Goal: Task Accomplishment & Management: Manage account settings

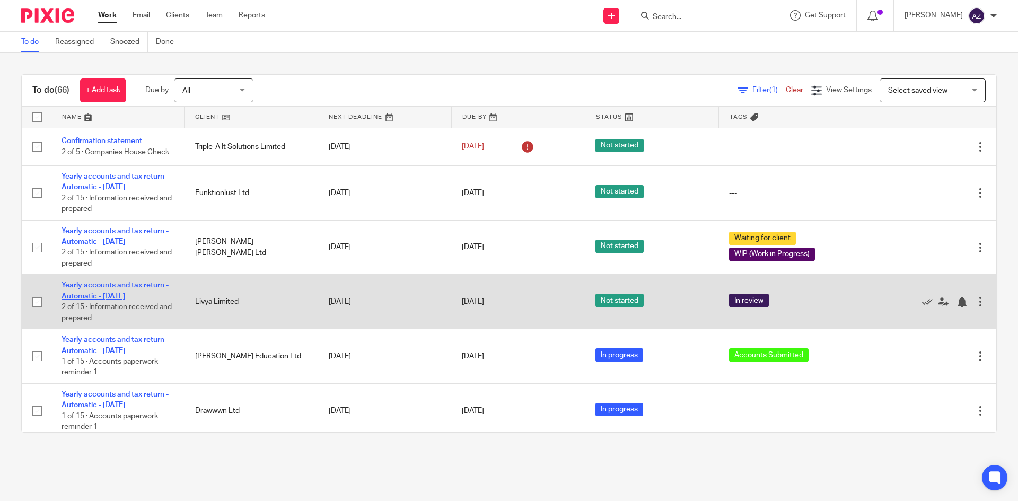
click at [117, 286] on link "Yearly accounts and tax return - Automatic - [DATE]" at bounding box center [115, 291] width 107 height 18
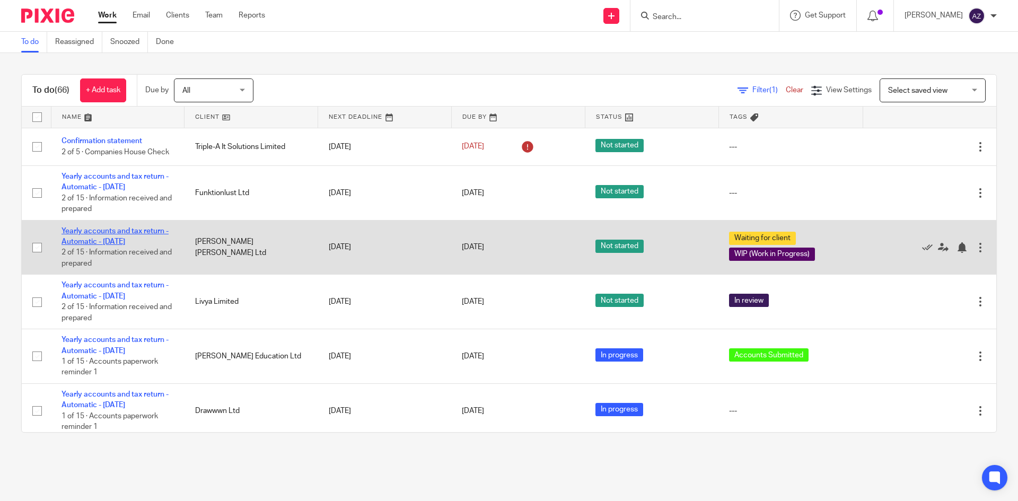
click at [106, 229] on link "Yearly accounts and tax return - Automatic - October 2023" at bounding box center [115, 236] width 107 height 18
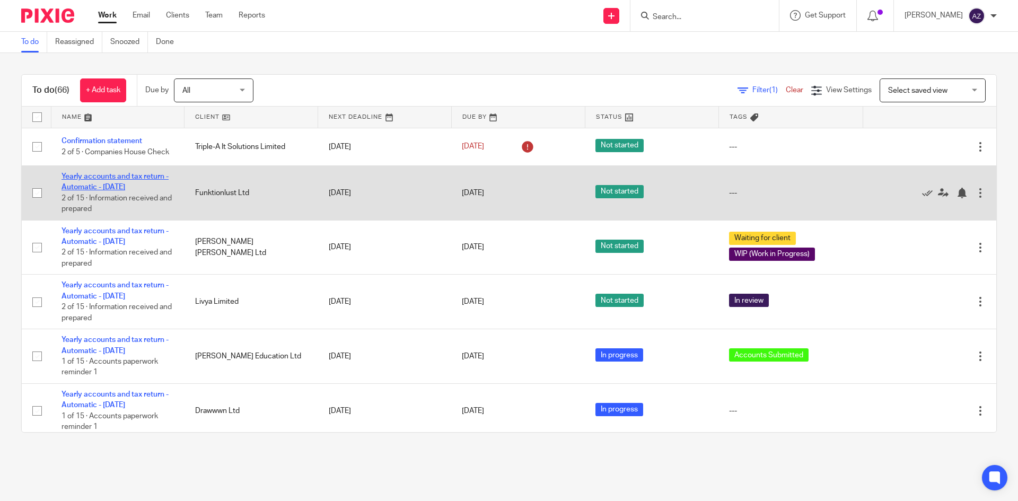
click at [109, 177] on link "Yearly accounts and tax return - Automatic - November 2023" at bounding box center [115, 182] width 107 height 18
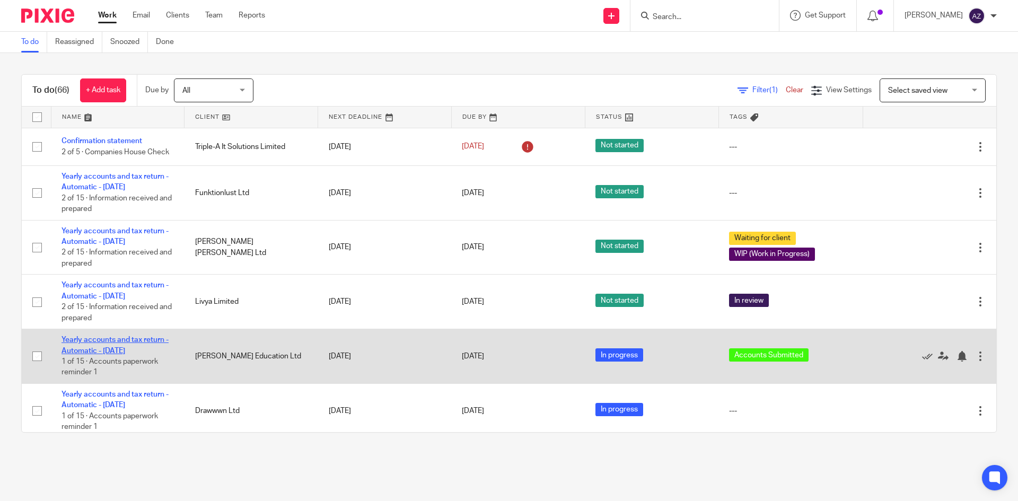
click at [145, 340] on link "Yearly accounts and tax return - Automatic - November 2023" at bounding box center [115, 345] width 107 height 18
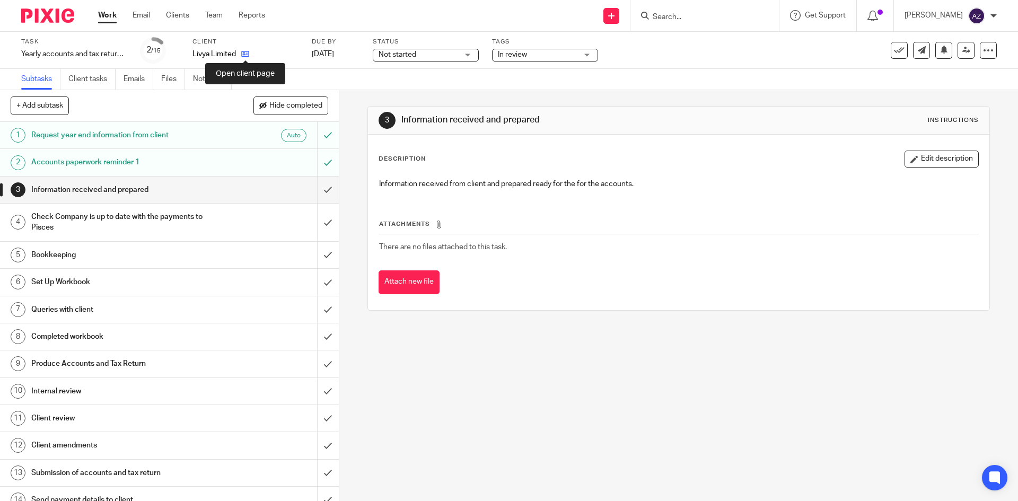
click at [249, 50] on icon at bounding box center [245, 54] width 8 height 8
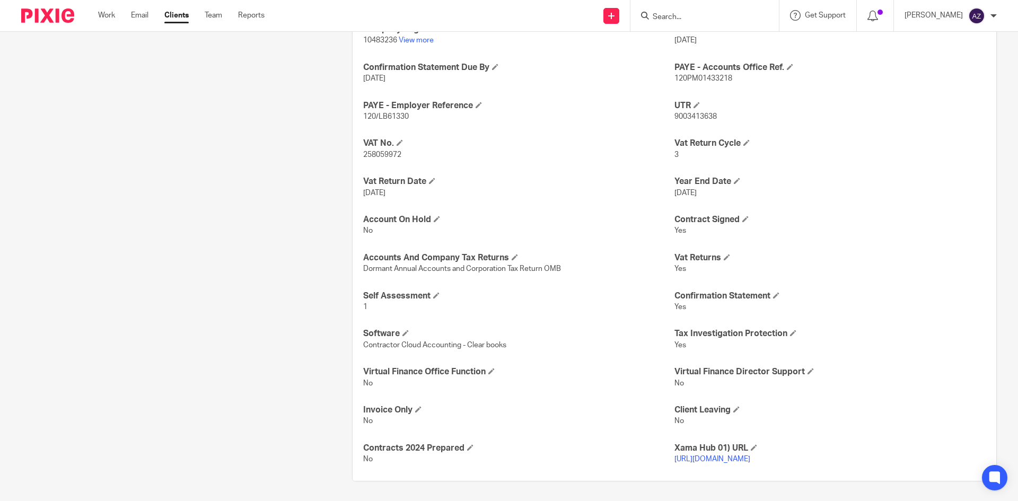
scroll to position [451, 0]
click at [494, 340] on span "Contractor Cloud Accounting - Clear books" at bounding box center [434, 343] width 143 height 7
click at [451, 340] on span "Contractor Cloud Accounting - Clear books" at bounding box center [434, 343] width 143 height 7
click at [402, 328] on span at bounding box center [405, 331] width 6 height 6
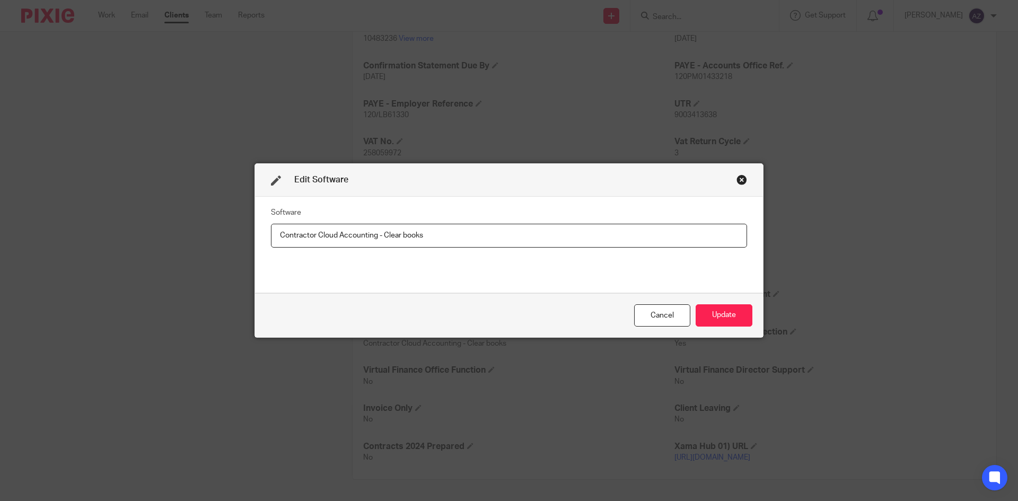
drag, startPoint x: 380, startPoint y: 234, endPoint x: 270, endPoint y: 234, distance: 109.8
click at [271, 234] on input "Contractor Cloud Accounting - Clear books" at bounding box center [509, 236] width 476 height 24
type input "Clear books"
click at [394, 264] on div "Software Clear books" at bounding box center [509, 245] width 476 height 80
click at [732, 317] on button "Update" at bounding box center [724, 315] width 57 height 23
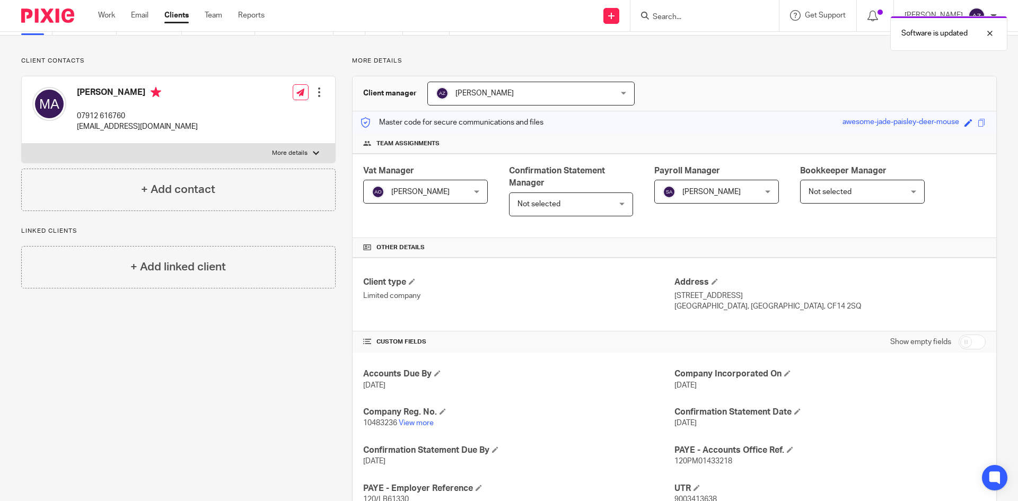
scroll to position [0, 0]
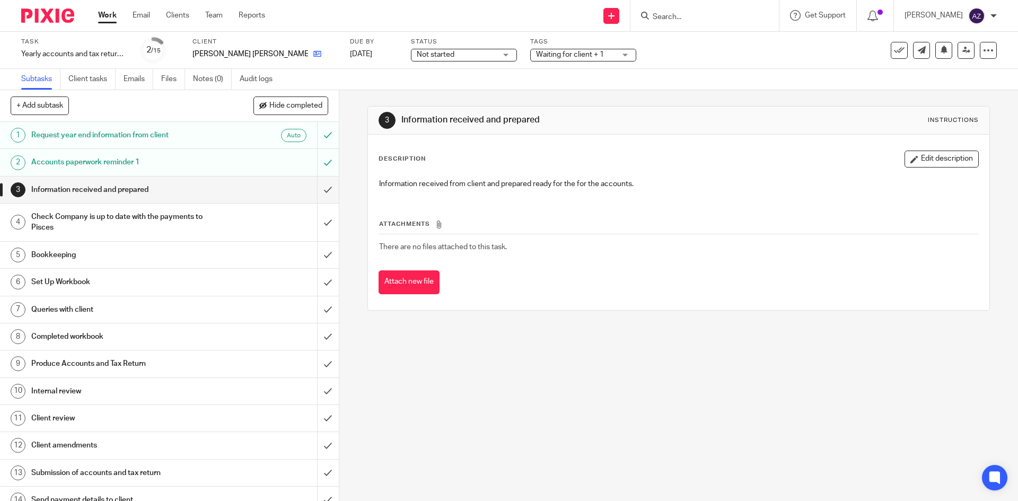
click at [308, 49] on link at bounding box center [314, 54] width 13 height 11
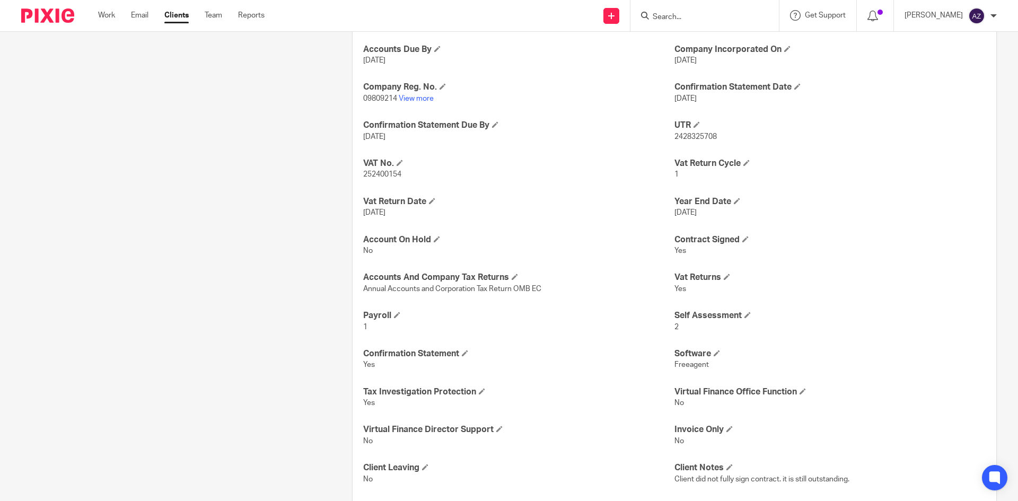
scroll to position [409, 0]
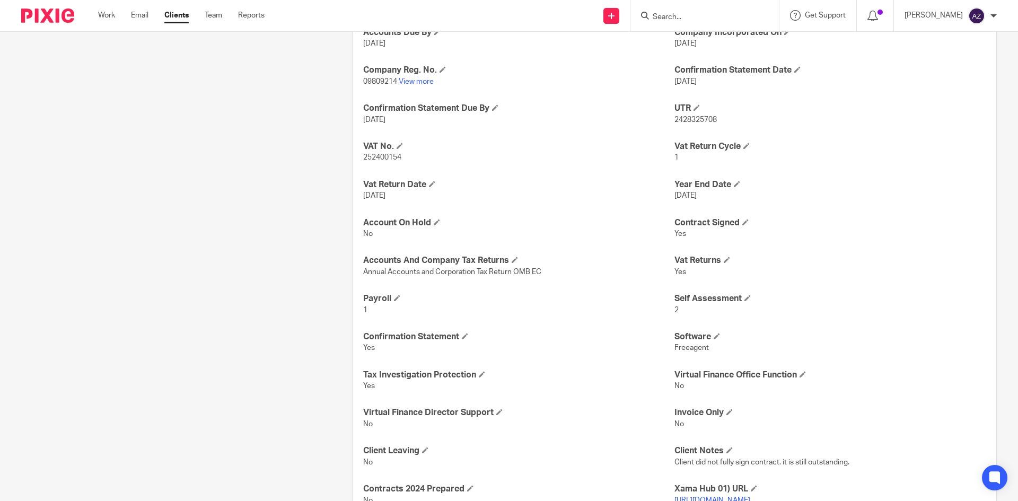
click at [711, 347] on p "Freeagent" at bounding box center [829, 348] width 311 height 11
click at [714, 336] on span at bounding box center [717, 336] width 6 height 6
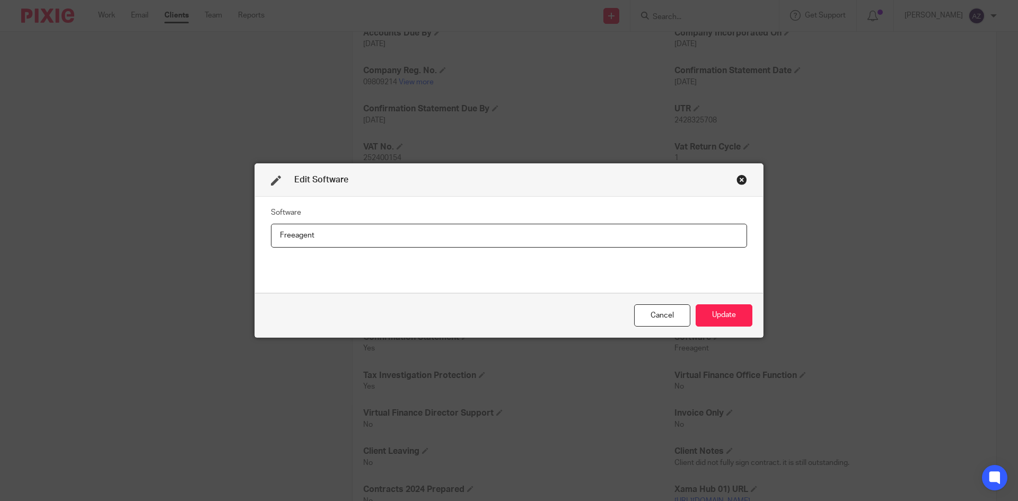
drag, startPoint x: 329, startPoint y: 229, endPoint x: 268, endPoint y: 231, distance: 61.0
click at [271, 231] on input "Freeagent" at bounding box center [509, 236] width 476 height 24
type input "VT"
click at [721, 316] on button "Update" at bounding box center [724, 315] width 57 height 23
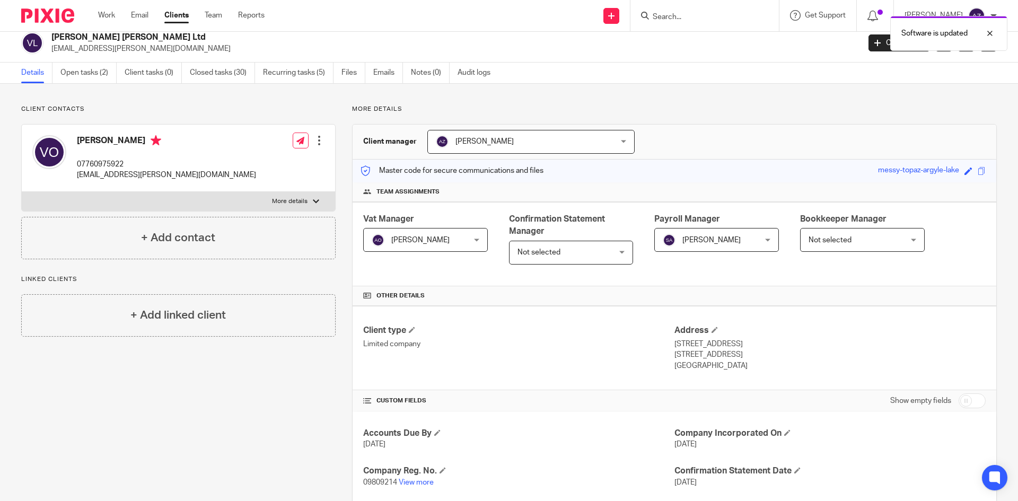
scroll to position [0, 0]
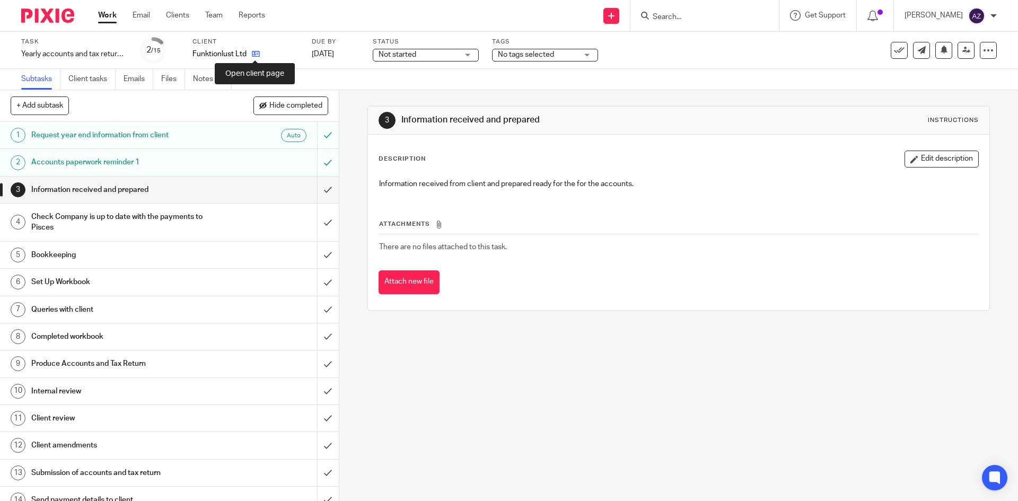
click at [259, 54] on icon at bounding box center [256, 54] width 8 height 8
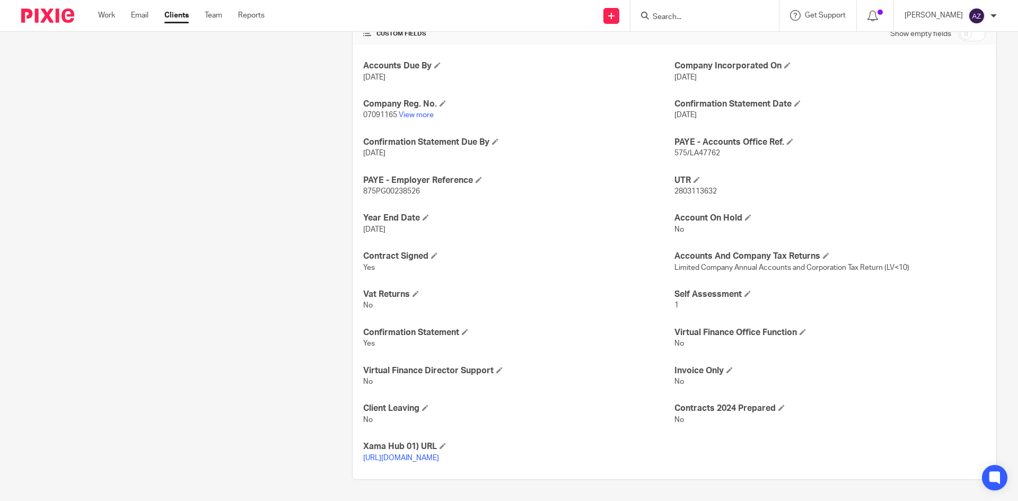
scroll to position [318, 0]
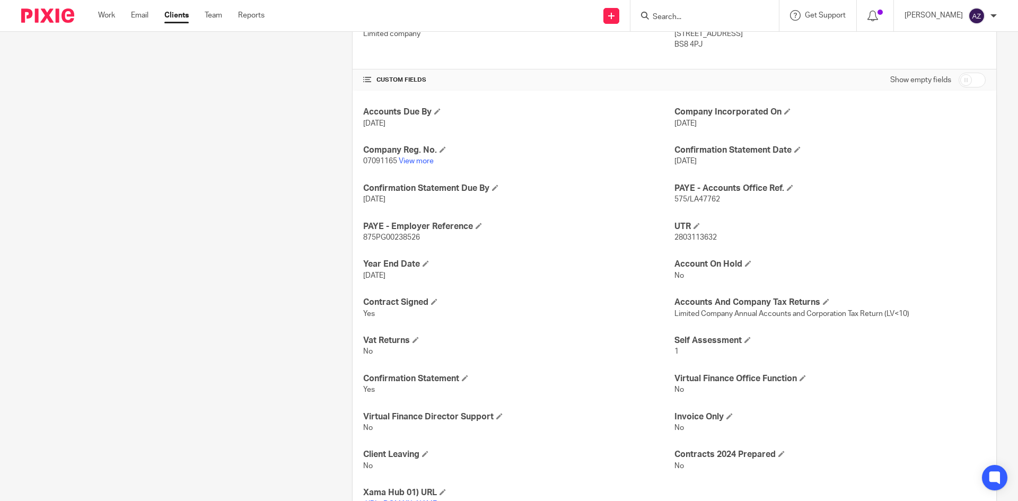
click at [232, 236] on div "Client contacts [PERSON_NAME] 07809 680989 [EMAIL_ADDRESS][DOMAIN_NAME] Edit co…" at bounding box center [170, 160] width 331 height 731
click at [238, 188] on div "Client contacts Iris Thorsteinsdottir 07809 680989 iristhors@gmail.com Edit con…" at bounding box center [170, 160] width 331 height 731
click at [960, 79] on input "checkbox" at bounding box center [972, 80] width 27 height 15
checkbox input "true"
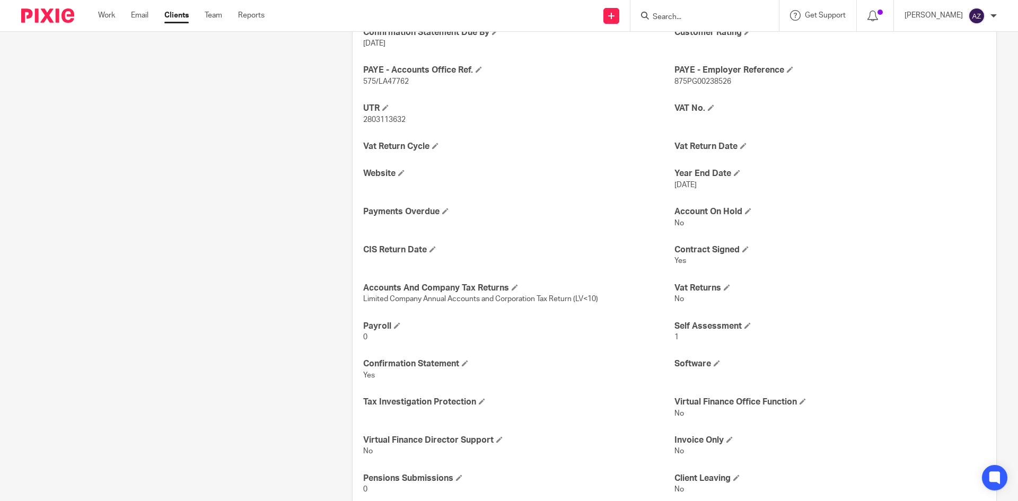
scroll to position [530, 0]
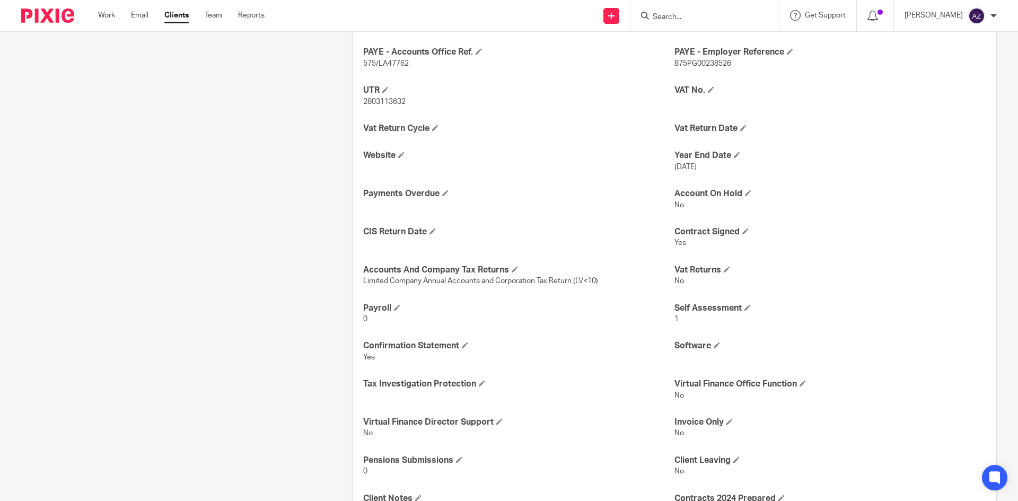
click at [163, 233] on div "Client contacts Iris Thorsteinsdottir 07809 680989 iristhors@gmail.com Edit con…" at bounding box center [170, 90] width 331 height 1014
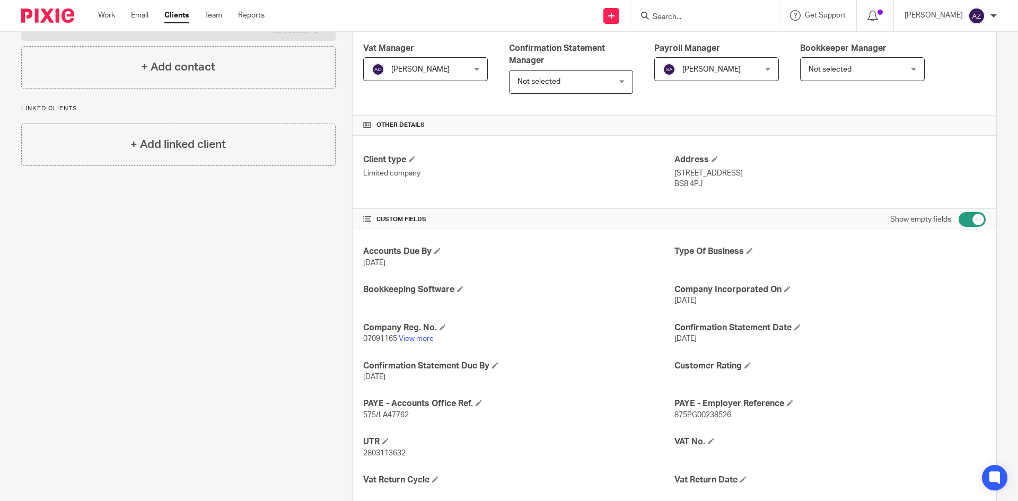
scroll to position [212, 0]
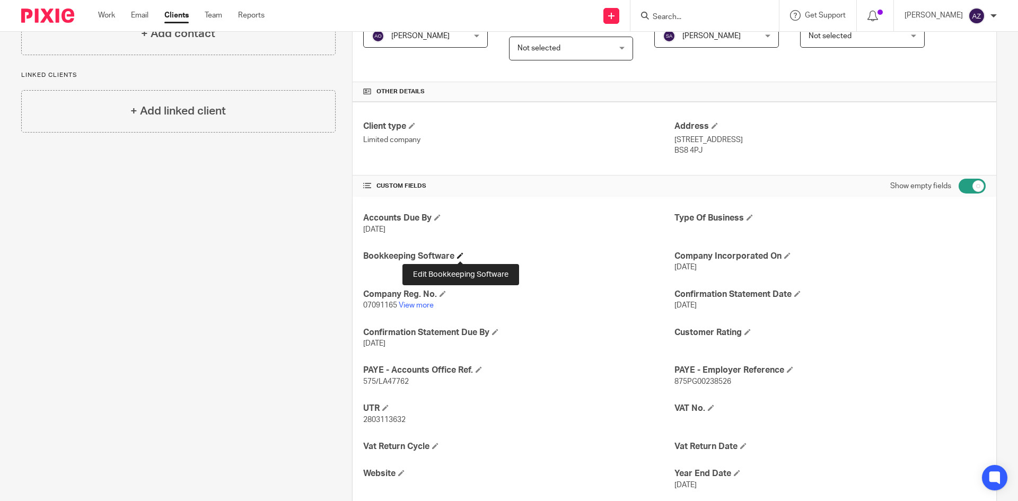
click at [459, 256] on span at bounding box center [460, 255] width 6 height 6
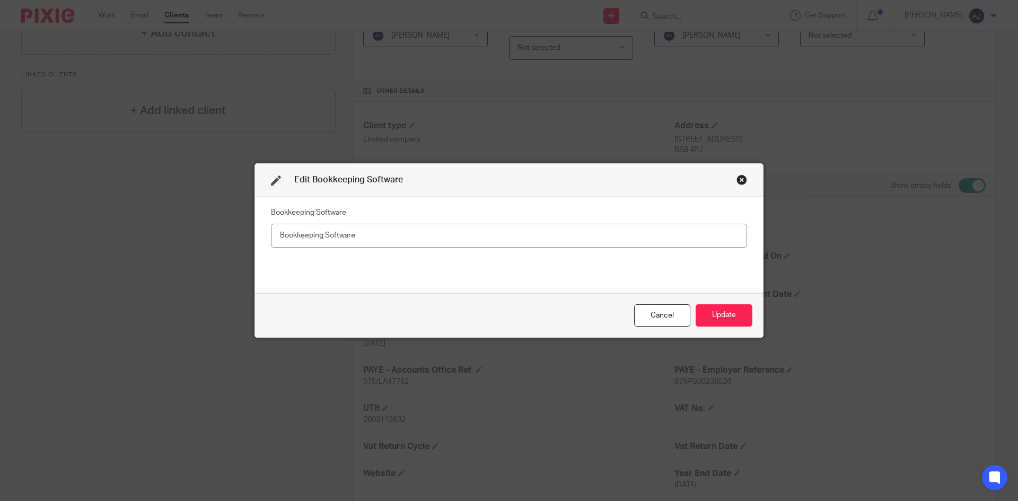
click at [361, 213] on fieldset "Bookkeeping Software" at bounding box center [509, 226] width 476 height 42
drag, startPoint x: 368, startPoint y: 238, endPoint x: 323, endPoint y: 235, distance: 45.1
click at [323, 235] on input "text" at bounding box center [509, 236] width 476 height 24
click at [339, 235] on input "text" at bounding box center [509, 236] width 476 height 24
click at [357, 235] on input "text" at bounding box center [509, 236] width 476 height 24
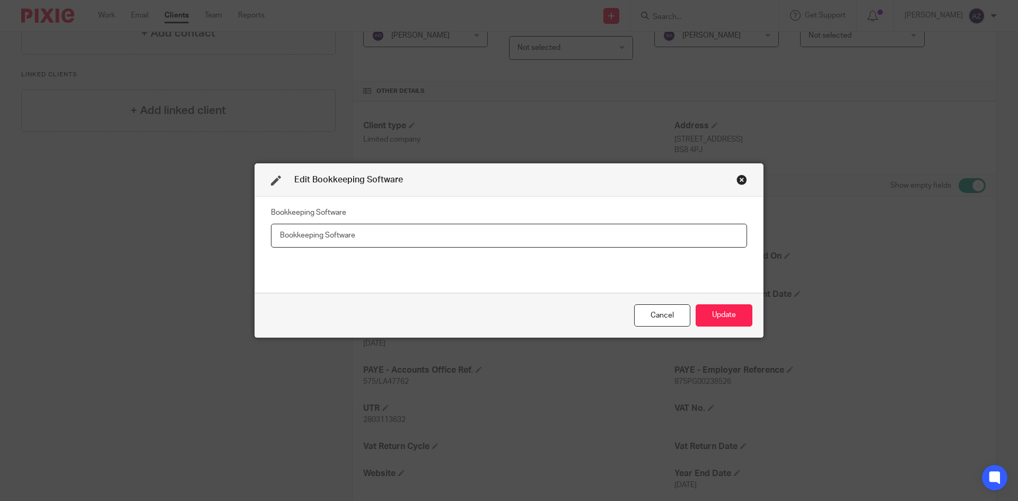
drag, startPoint x: 348, startPoint y: 235, endPoint x: 287, endPoint y: 232, distance: 61.1
click at [287, 232] on input "text" at bounding box center [509, 236] width 476 height 24
click at [294, 239] on input "text" at bounding box center [509, 236] width 476 height 24
click at [325, 234] on input "text" at bounding box center [509, 236] width 476 height 24
type input "Software"
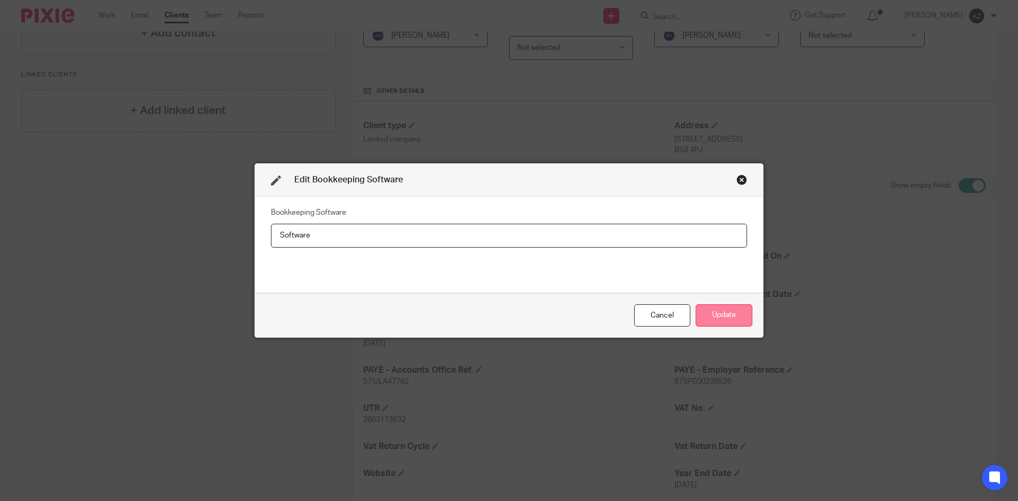
click at [733, 314] on button "Update" at bounding box center [724, 315] width 57 height 23
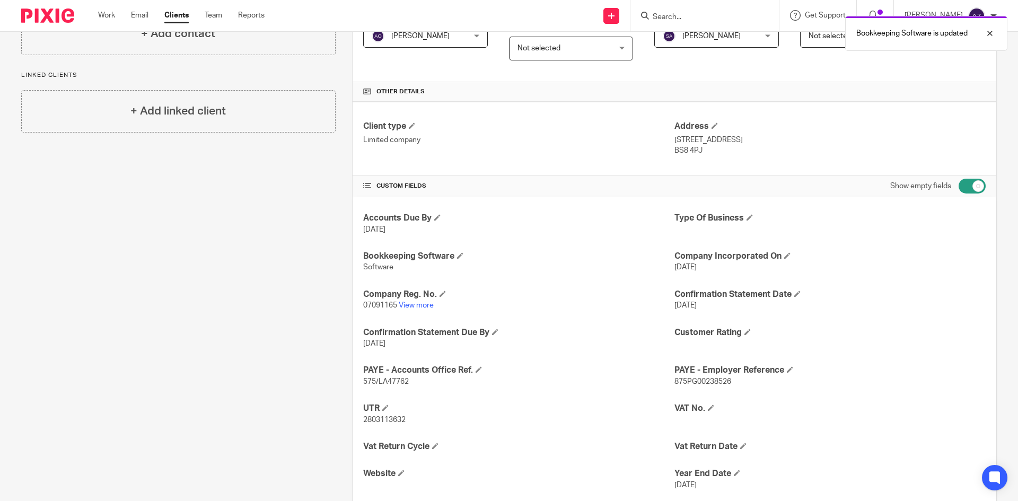
click at [312, 314] on div "Client contacts Iris Thorsteinsdottir 07809 680989 iristhors@gmail.com Edit con…" at bounding box center [170, 408] width 331 height 1014
click at [459, 257] on span at bounding box center [460, 255] width 6 height 6
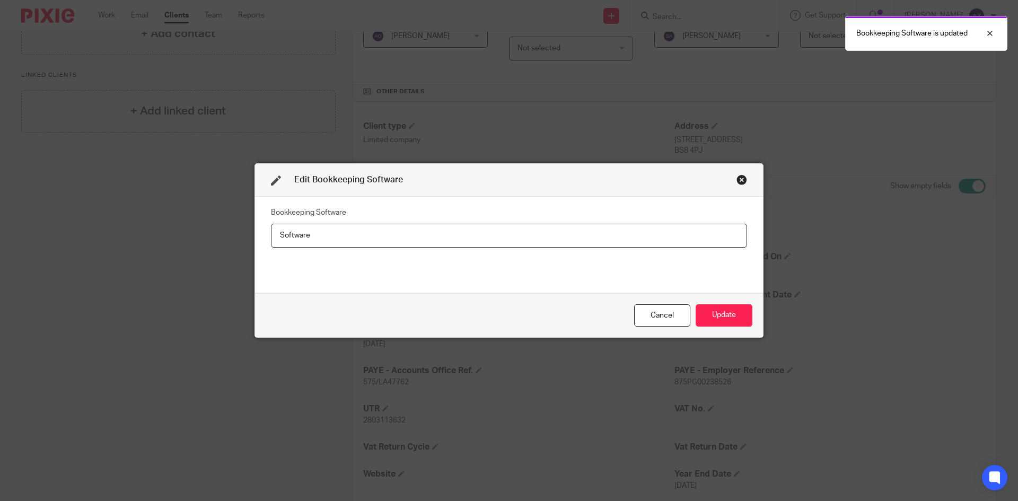
scroll to position [213, 0]
drag, startPoint x: 288, startPoint y: 235, endPoint x: 265, endPoint y: 236, distance: 23.4
click at [265, 236] on div "Bookkeeping Software Software" at bounding box center [509, 245] width 508 height 96
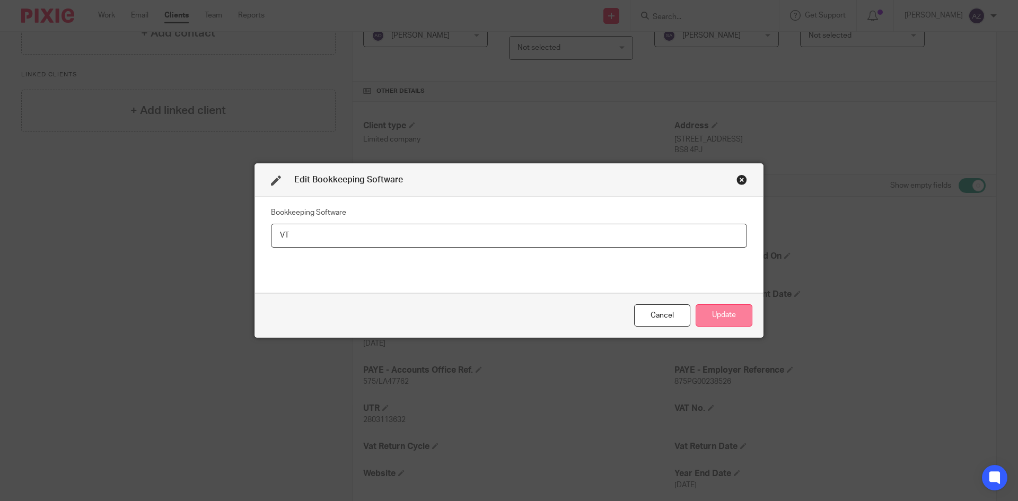
type input "VT"
click at [707, 321] on button "Update" at bounding box center [724, 315] width 57 height 23
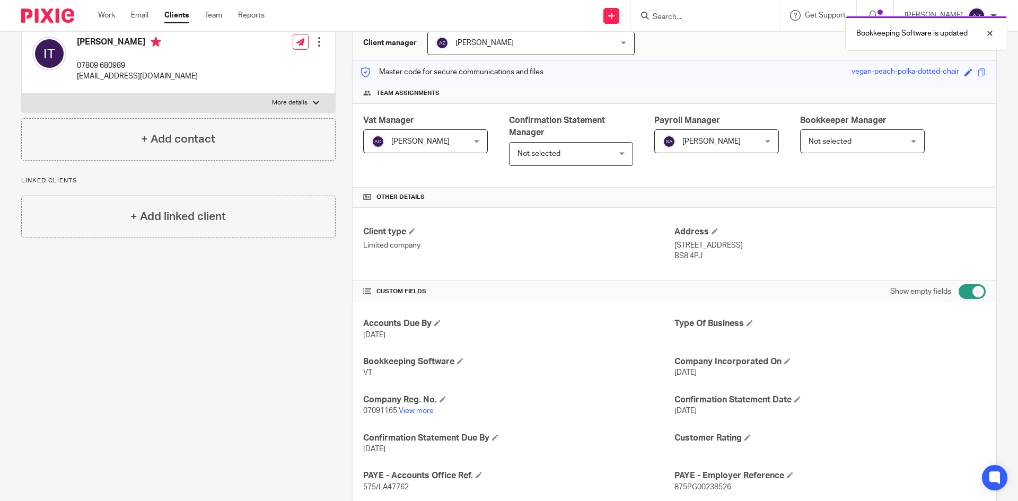
scroll to position [106, 0]
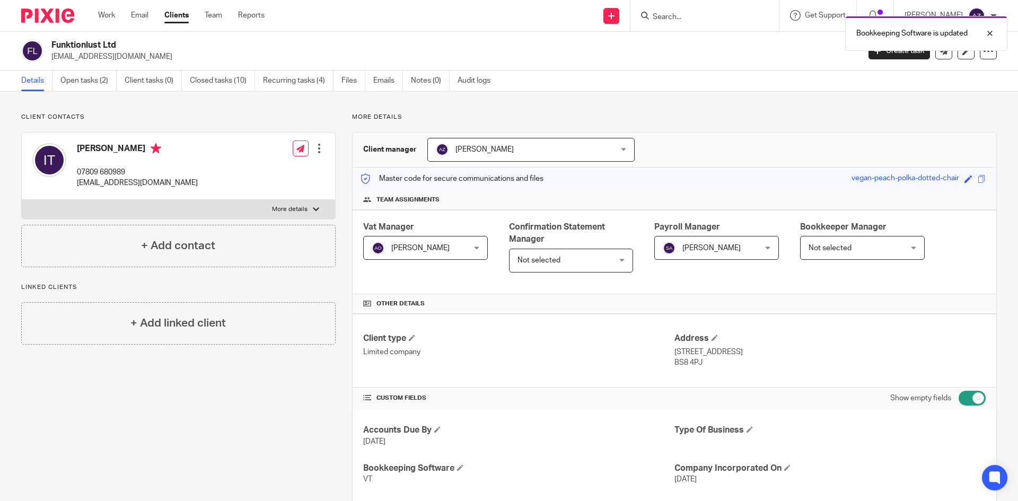
click at [967, 401] on input "checkbox" at bounding box center [972, 398] width 27 height 15
checkbox input "false"
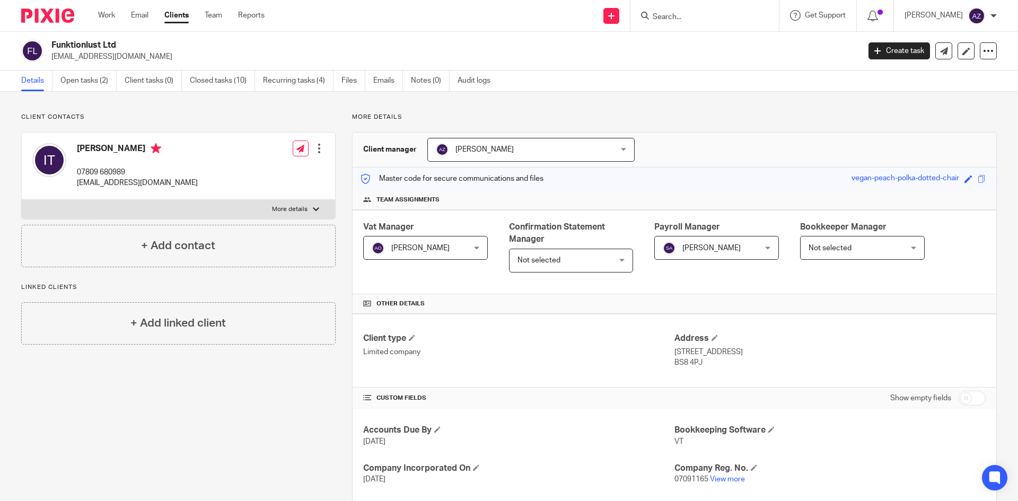
click at [292, 403] on div "Client contacts Iris Thorsteinsdottir 07809 680989 iristhors@gmail.com Edit con…" at bounding box center [170, 478] width 331 height 731
click at [774, 397] on div "Show empty fields" at bounding box center [829, 398] width 311 height 21
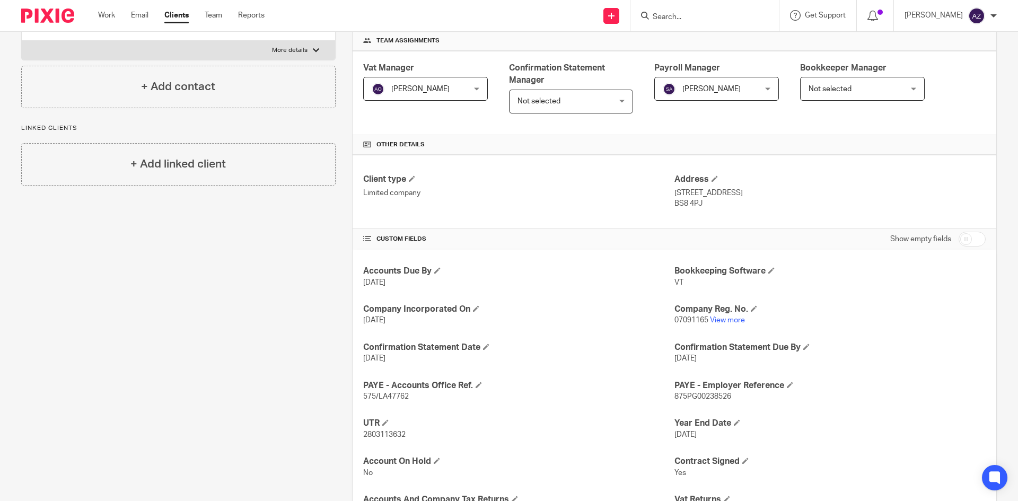
scroll to position [212, 0]
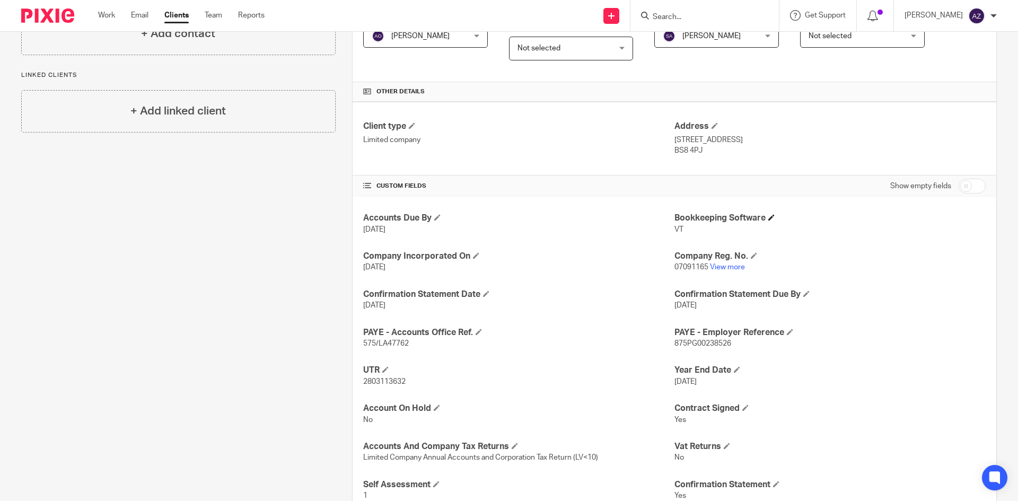
click at [763, 217] on h4 "Bookkeeping Software" at bounding box center [829, 218] width 311 height 11
click at [768, 217] on span at bounding box center [771, 217] width 6 height 6
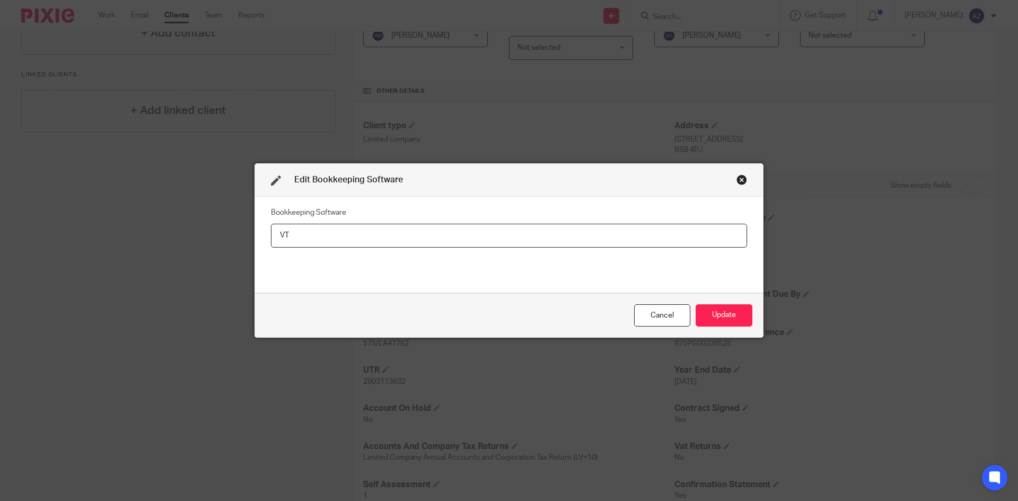
drag, startPoint x: 306, startPoint y: 241, endPoint x: 256, endPoint y: 232, distance: 51.1
click at [256, 232] on div "Bookkeeping Software VT" at bounding box center [509, 245] width 508 height 96
click at [743, 314] on button "Update" at bounding box center [724, 315] width 57 height 23
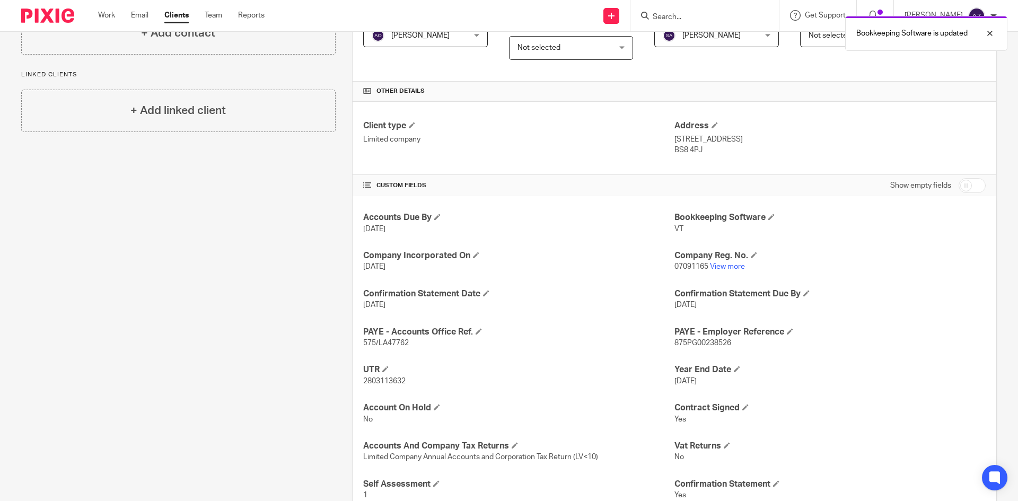
scroll to position [212, 0]
click at [474, 293] on h4 "Confirmation Statement Date" at bounding box center [518, 294] width 311 height 11
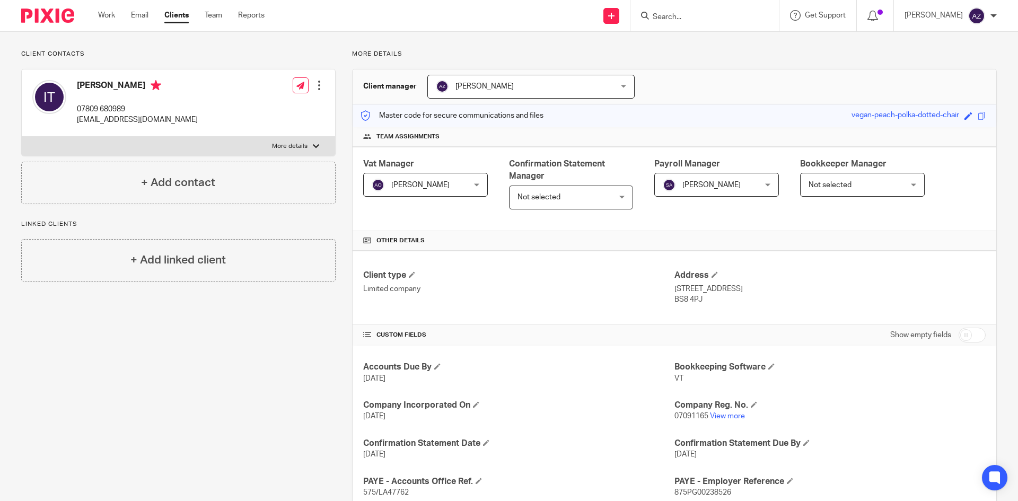
scroll to position [57, 0]
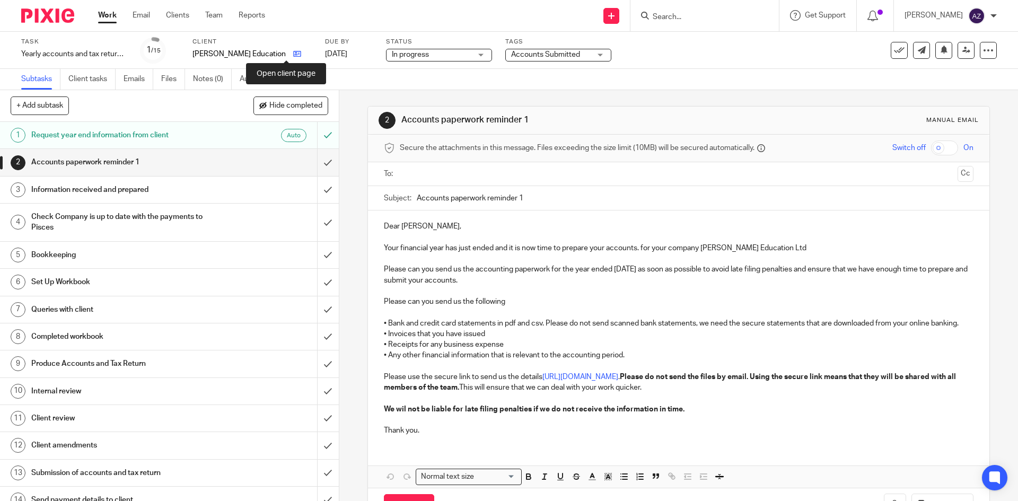
click at [293, 56] on icon at bounding box center [297, 54] width 8 height 8
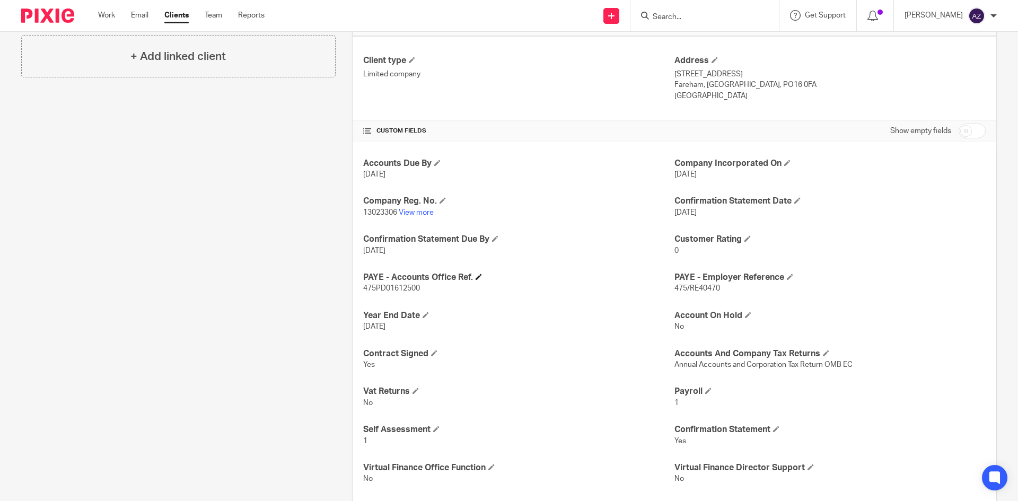
scroll to position [227, 0]
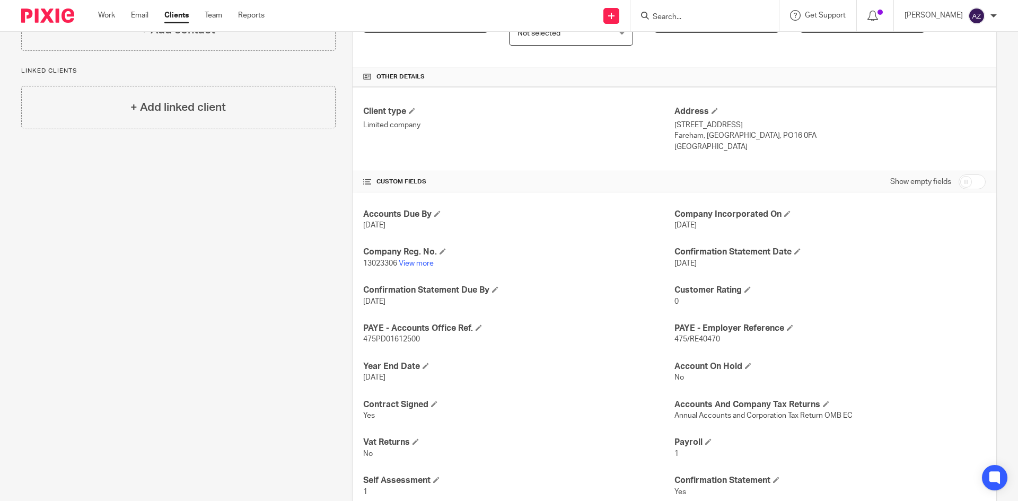
click at [961, 186] on input "checkbox" at bounding box center [972, 181] width 27 height 15
checkbox input "true"
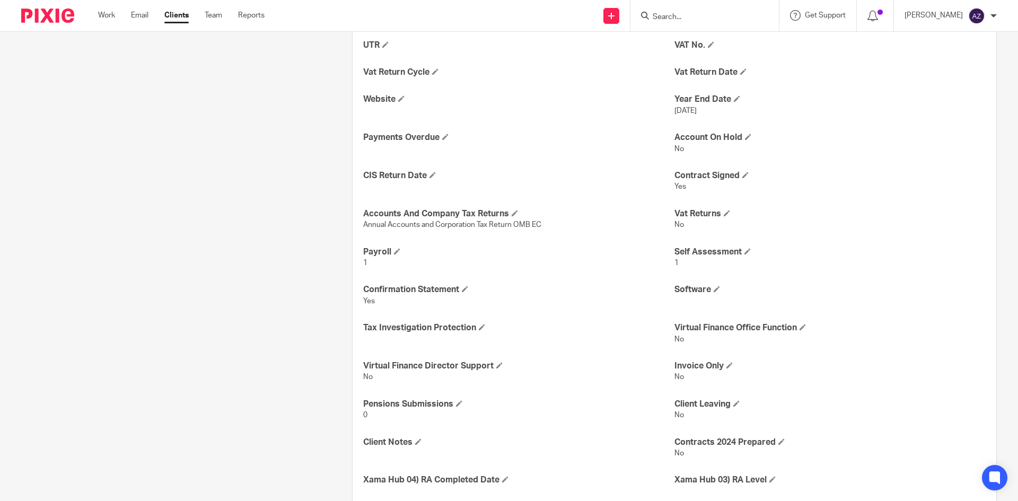
scroll to position [552, 0]
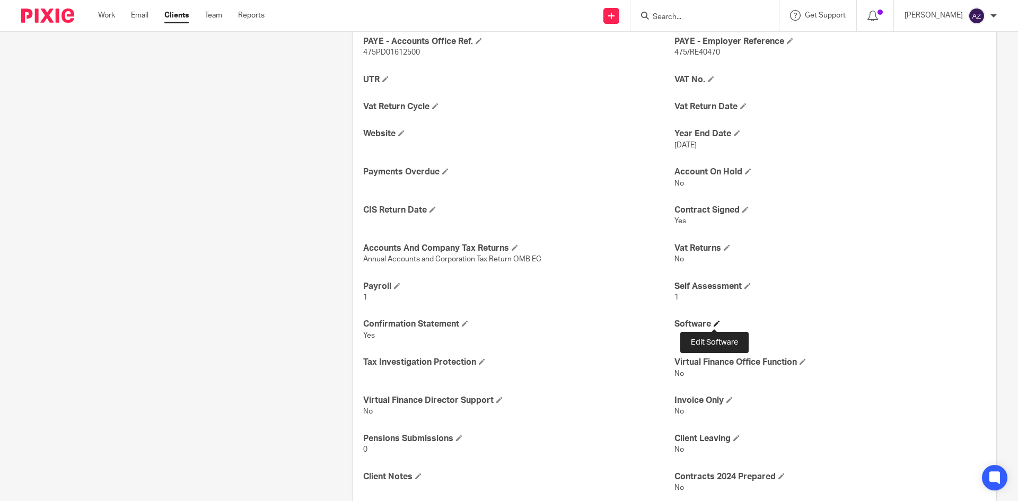
click at [714, 323] on span at bounding box center [717, 323] width 6 height 6
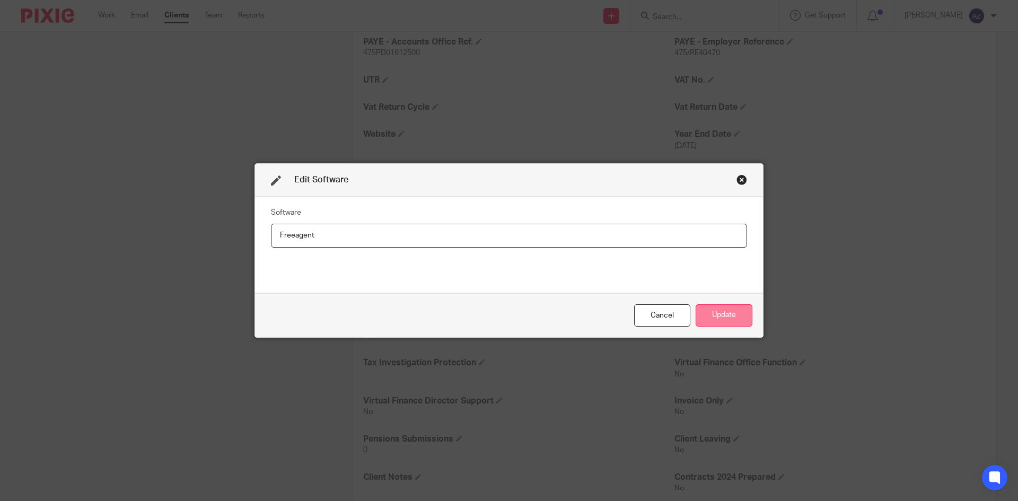
type input "Freeagent"
click at [727, 312] on button "Update" at bounding box center [724, 315] width 57 height 23
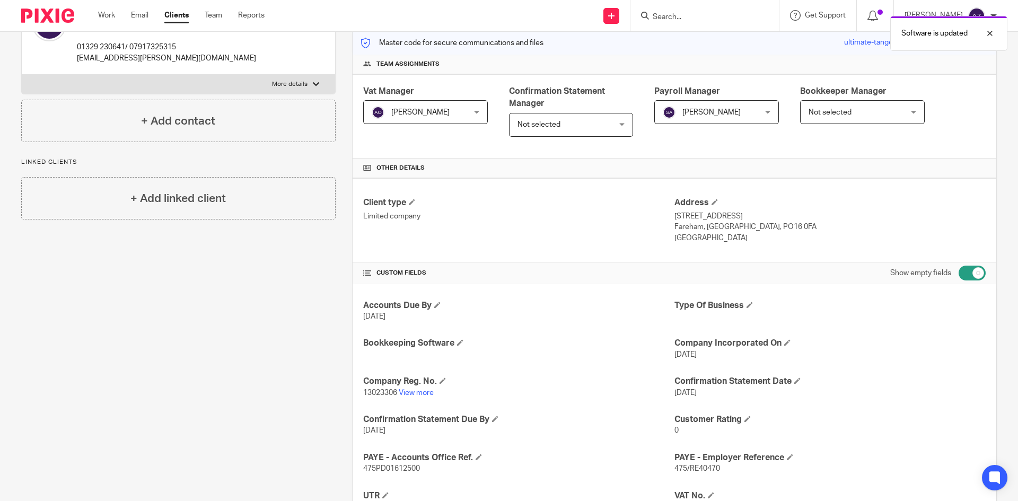
scroll to position [0, 0]
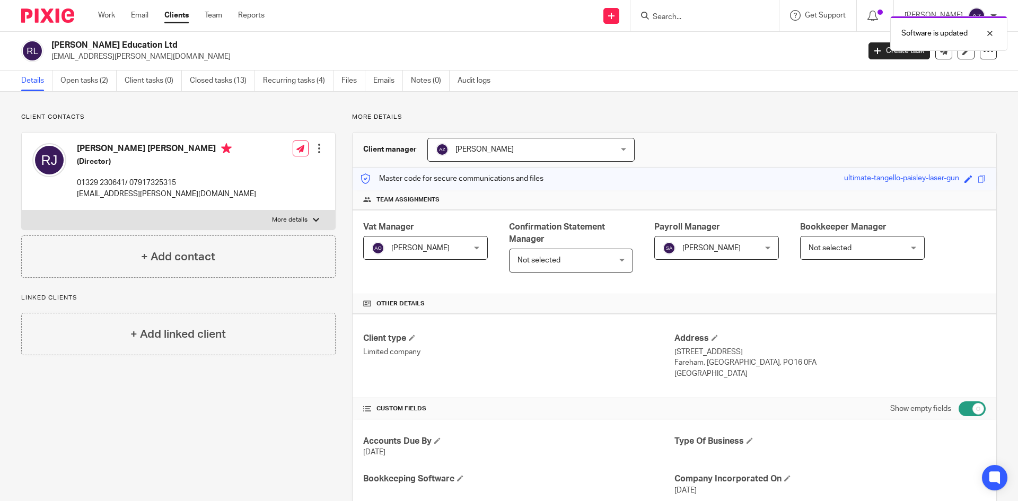
click at [969, 409] on input "checkbox" at bounding box center [972, 408] width 27 height 15
checkbox input "false"
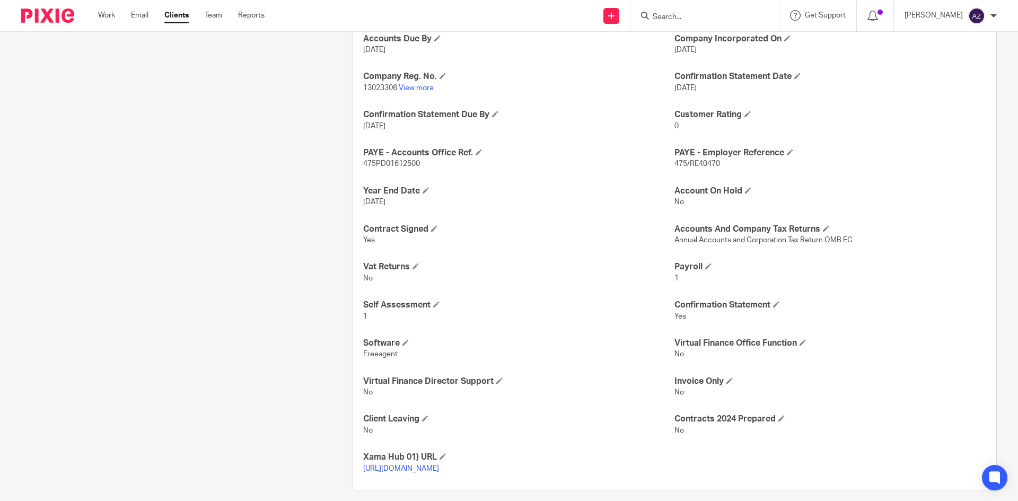
scroll to position [424, 0]
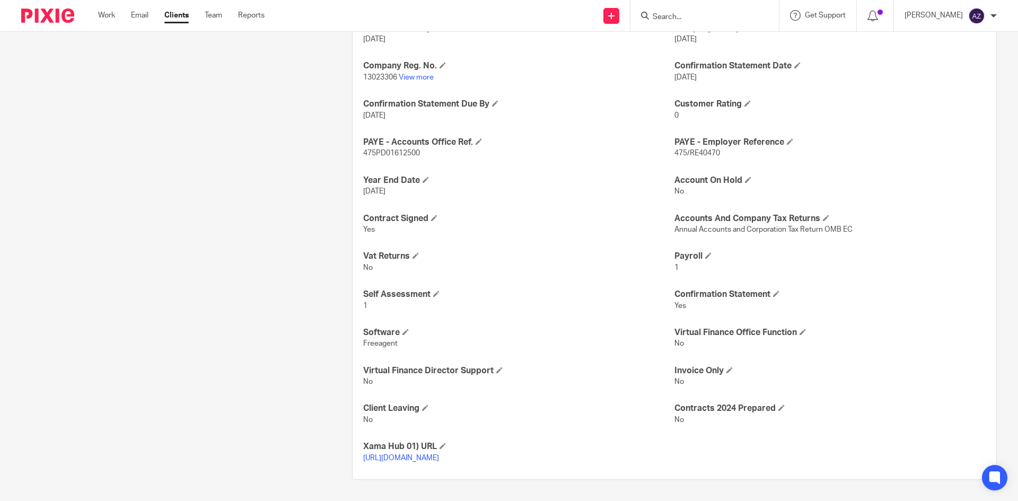
click at [213, 324] on div "Client contacts Rosemary Helena Jones (Director) 01329 230641/ 07917325315 romy…" at bounding box center [170, 90] width 331 height 780
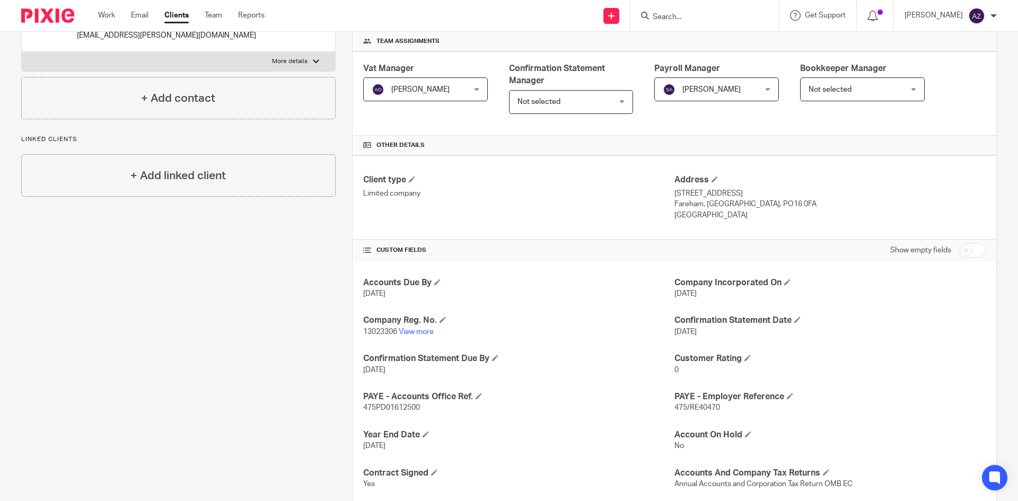
scroll to position [0, 0]
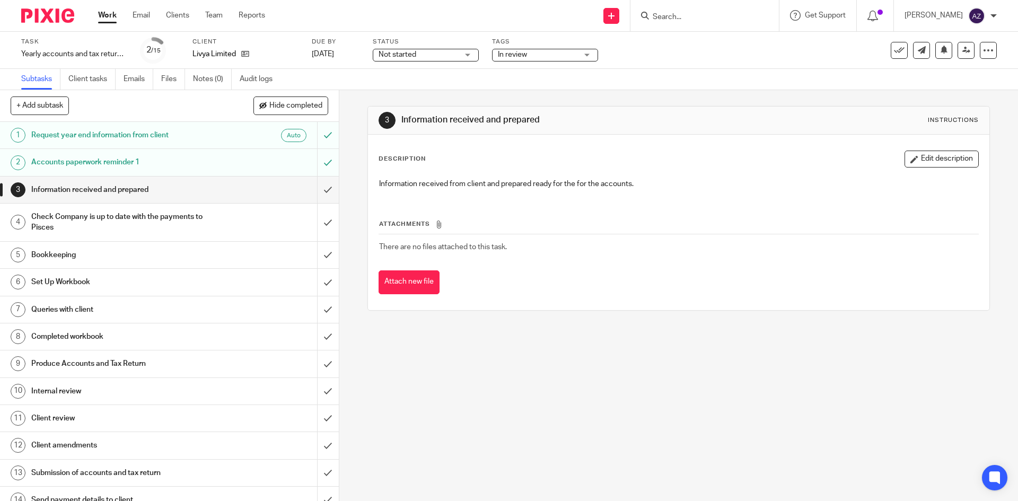
click at [591, 55] on div "In review" at bounding box center [545, 55] width 106 height 13
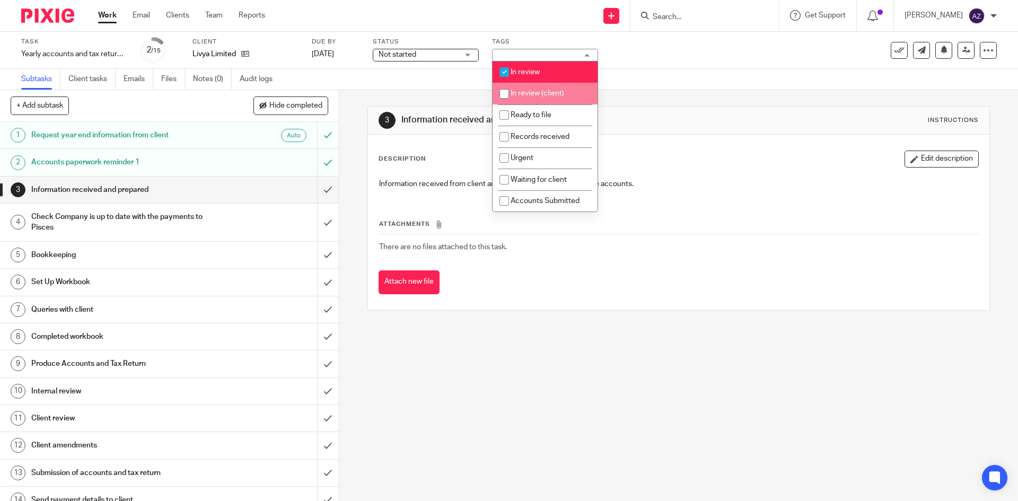
click at [501, 94] on input "checkbox" at bounding box center [504, 94] width 20 height 20
checkbox input "true"
click at [507, 68] on input "checkbox" at bounding box center [504, 72] width 20 height 20
checkbox input "false"
click at [517, 4] on div "Send new email Create task Add client Get Support Contact via email Check our d…" at bounding box center [649, 15] width 737 height 31
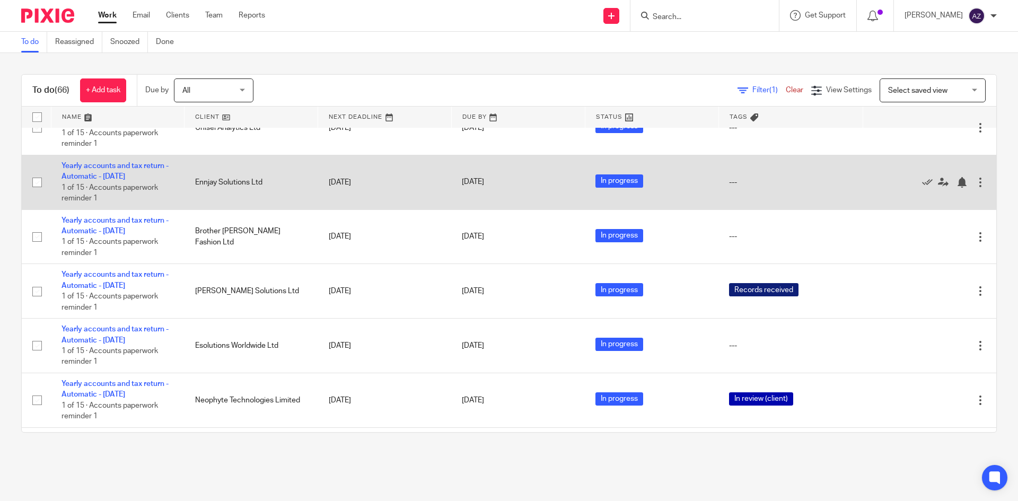
scroll to position [1379, 0]
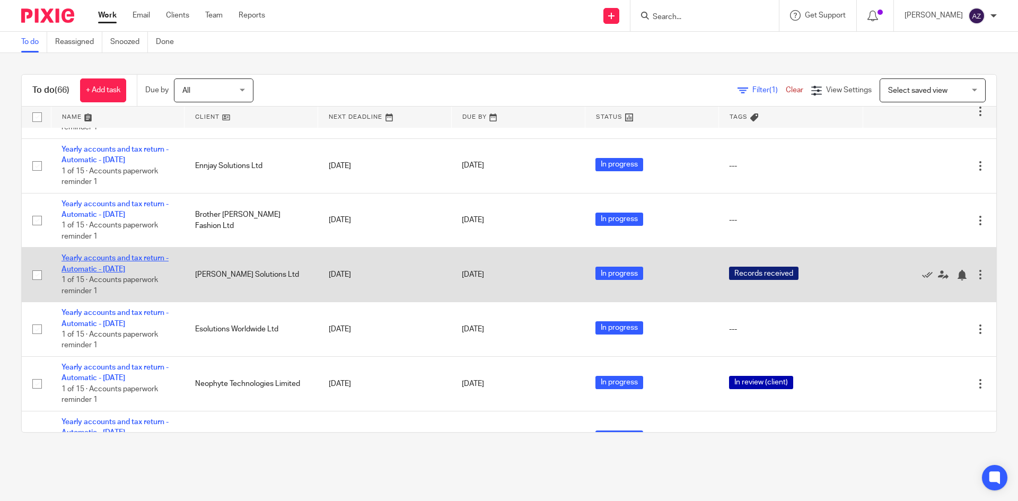
click at [104, 258] on link "Yearly accounts and tax return - Automatic - [DATE]" at bounding box center [115, 264] width 107 height 18
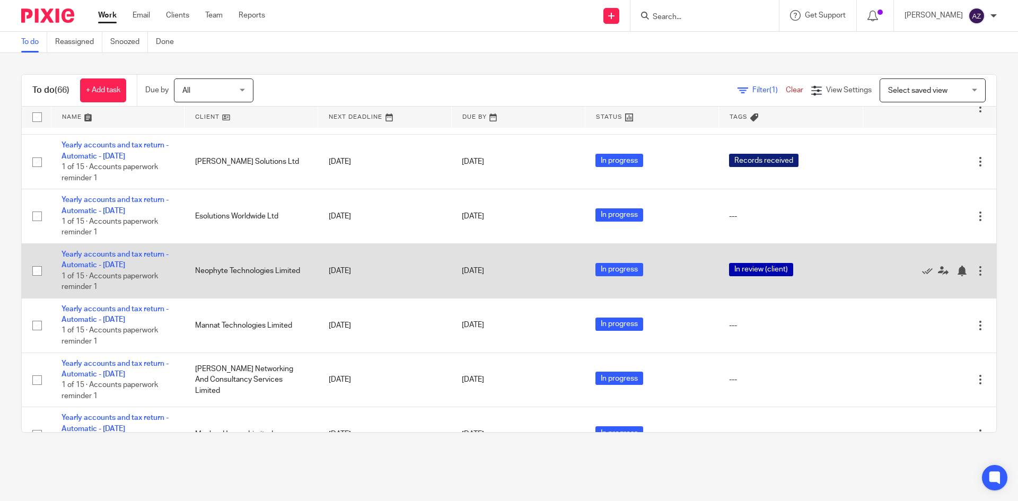
scroll to position [1485, 0]
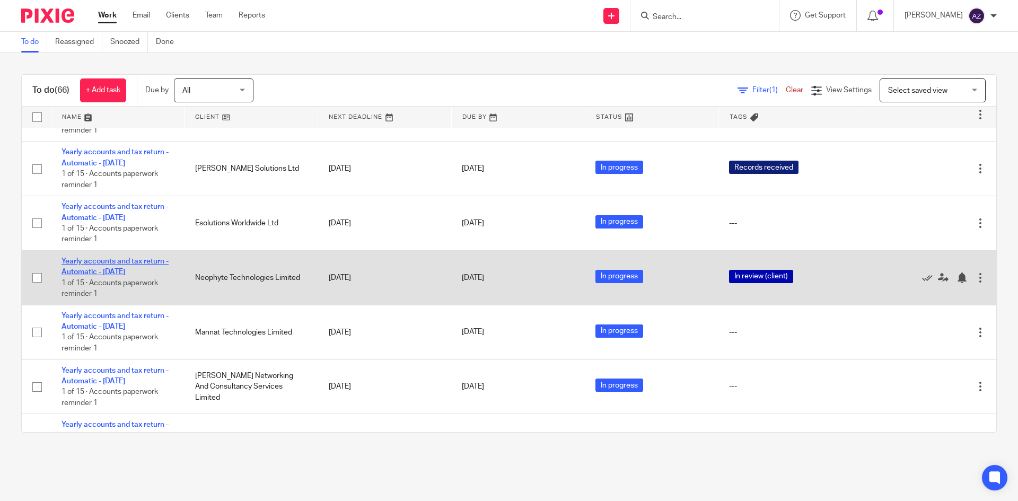
click at [120, 259] on link "Yearly accounts and tax return - Automatic - [DATE]" at bounding box center [115, 267] width 107 height 18
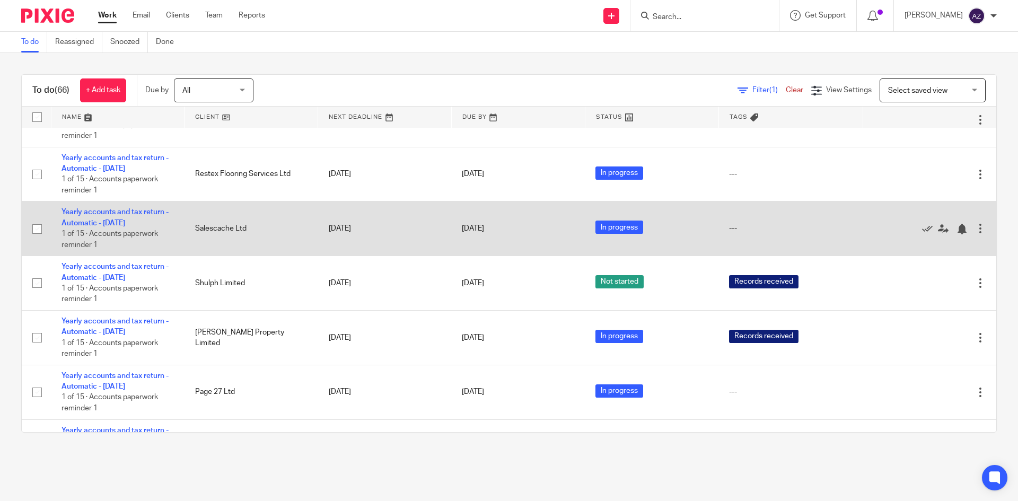
scroll to position [2704, 0]
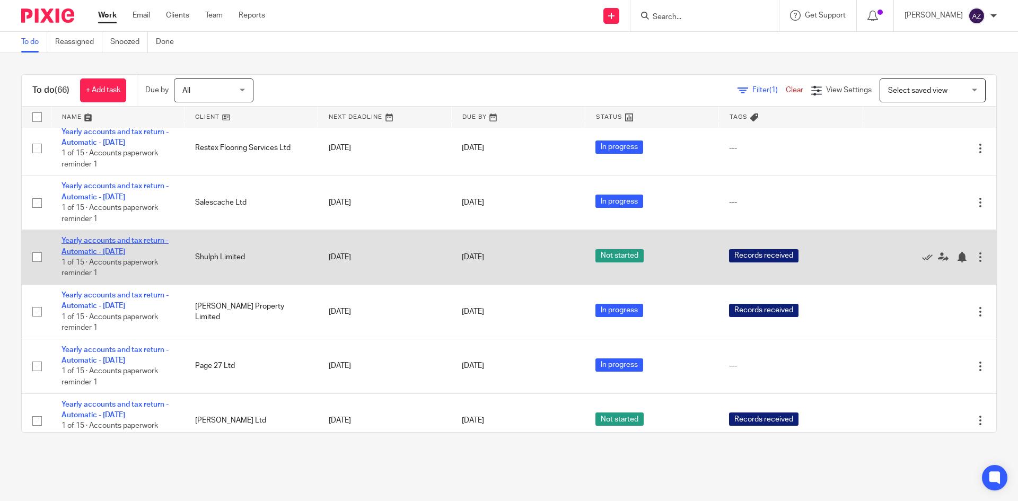
click at [130, 241] on link "Yearly accounts and tax return - Automatic - [DATE]" at bounding box center [115, 246] width 107 height 18
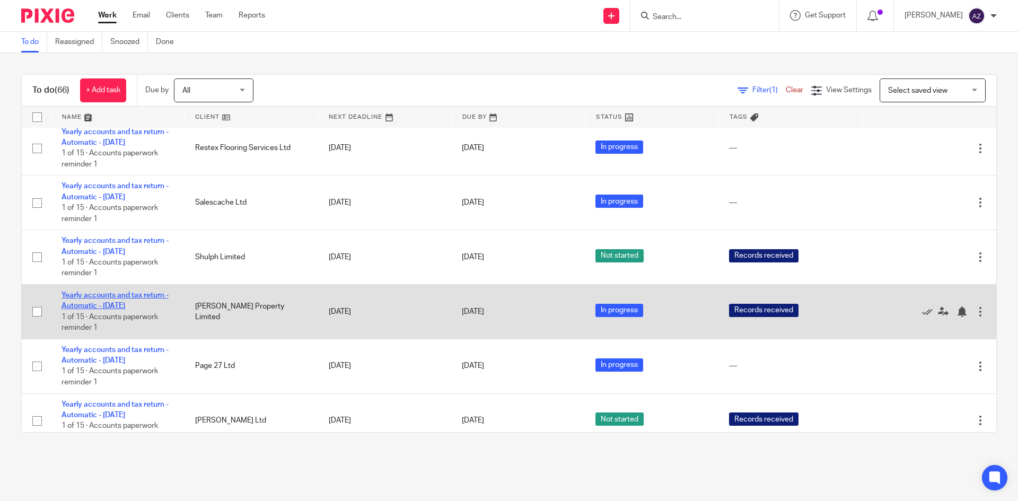
click at [116, 294] on link "Yearly accounts and tax return - Automatic - June 2025" at bounding box center [115, 301] width 107 height 18
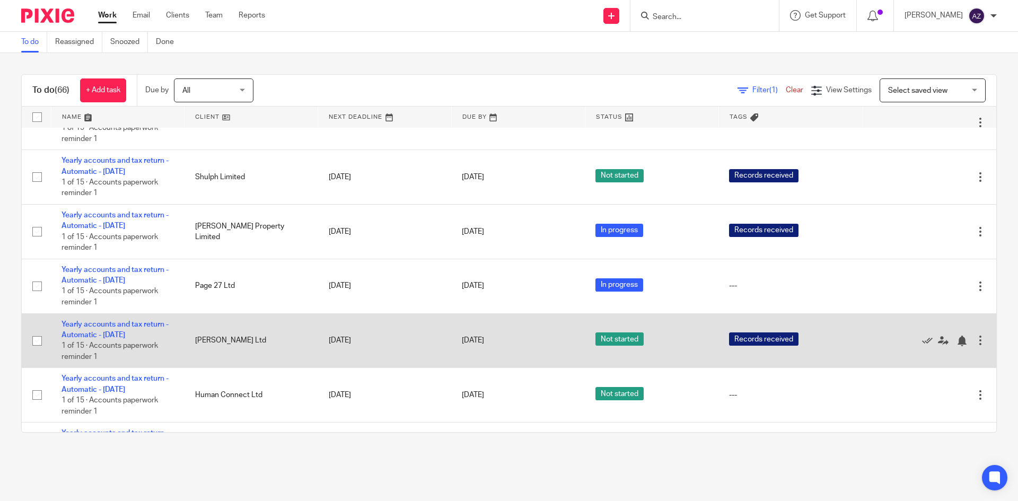
scroll to position [2810, 0]
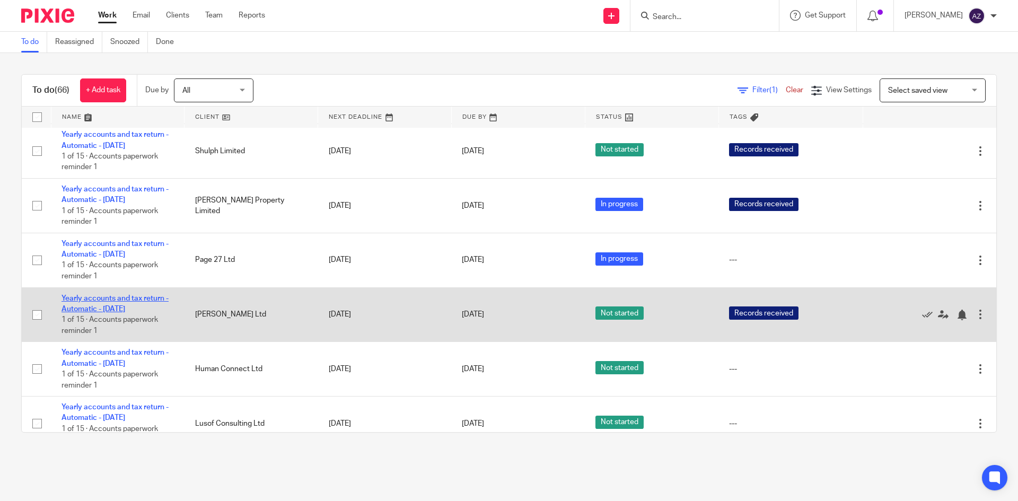
click at [128, 297] on link "Yearly accounts and tax return - Automatic - June 2025" at bounding box center [115, 304] width 107 height 18
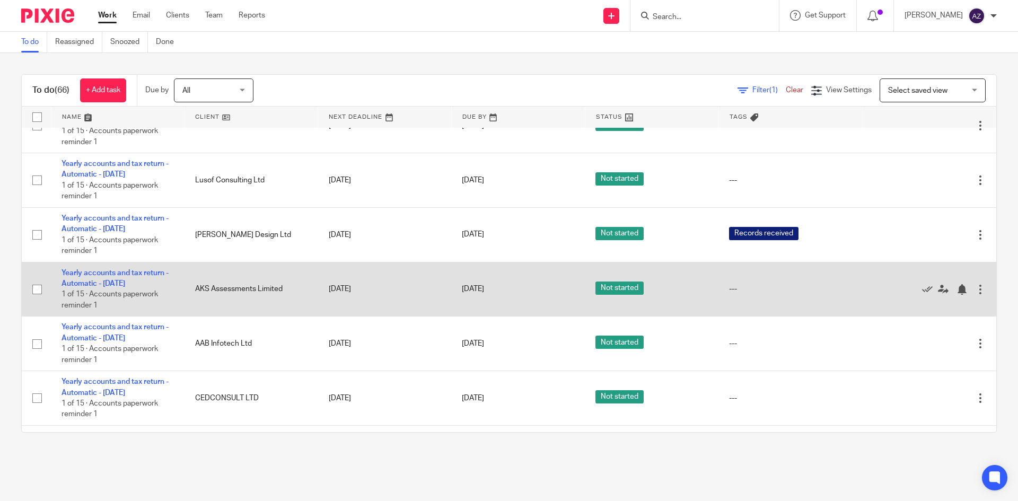
scroll to position [3052, 0]
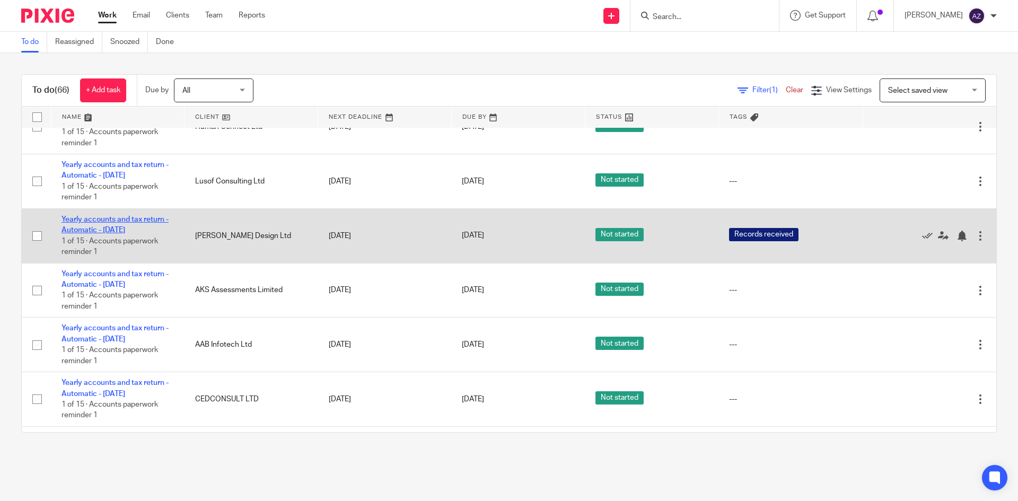
click at [124, 220] on link "Yearly accounts and tax return - Automatic - June 2025" at bounding box center [115, 225] width 107 height 18
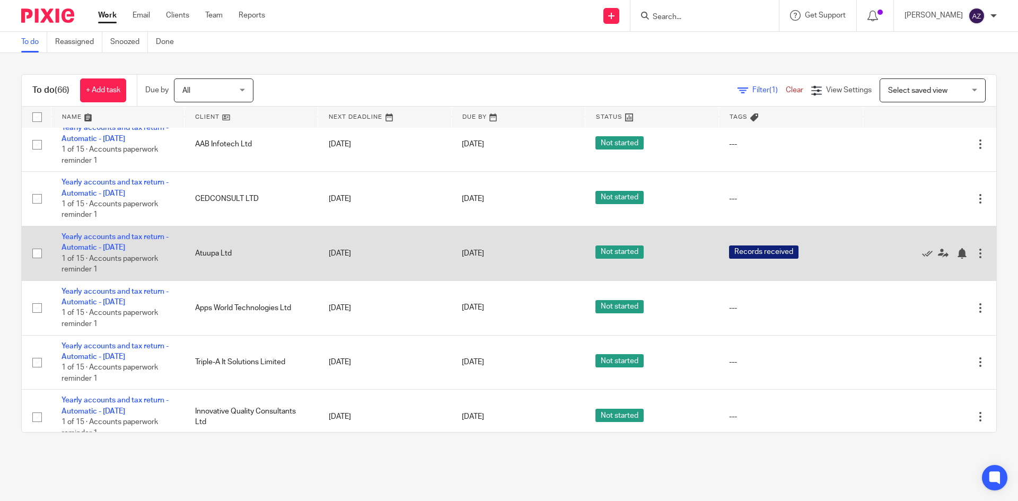
scroll to position [3264, 0]
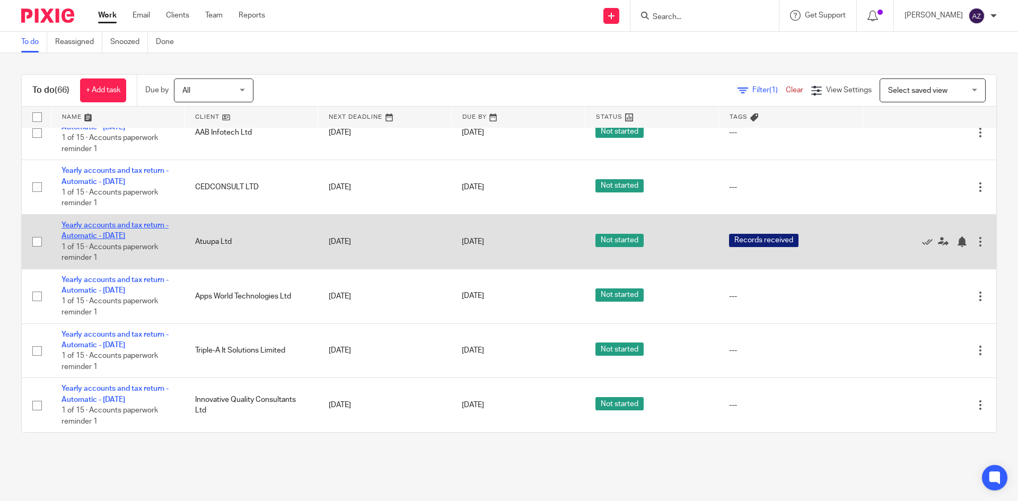
click at [116, 226] on link "Yearly accounts and tax return - Automatic - July 2025" at bounding box center [115, 231] width 107 height 18
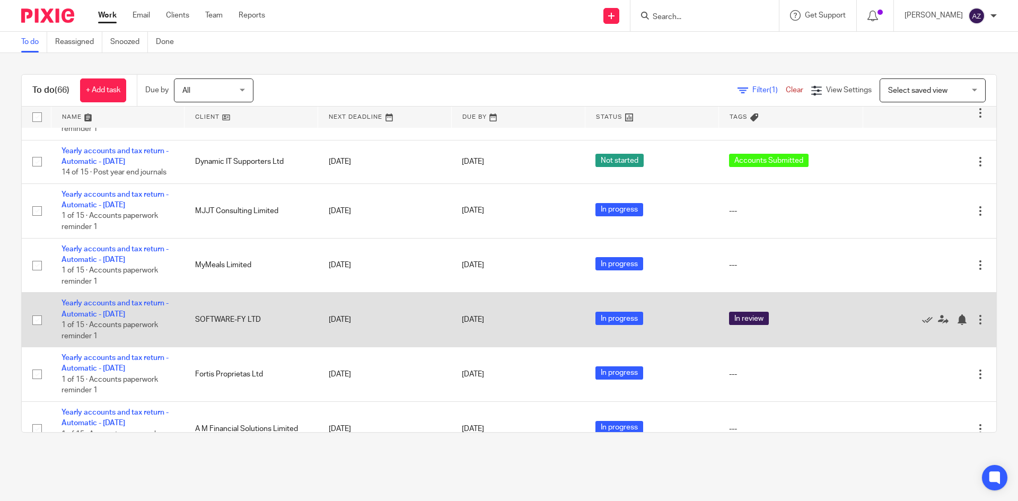
scroll to position [371, 0]
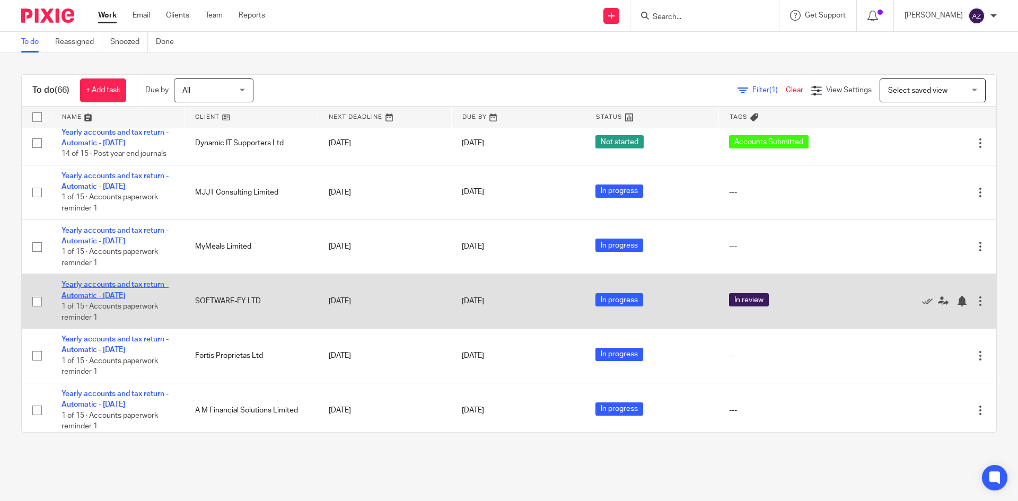
click at [143, 284] on link "Yearly accounts and tax return - Automatic - [DATE]" at bounding box center [115, 290] width 107 height 18
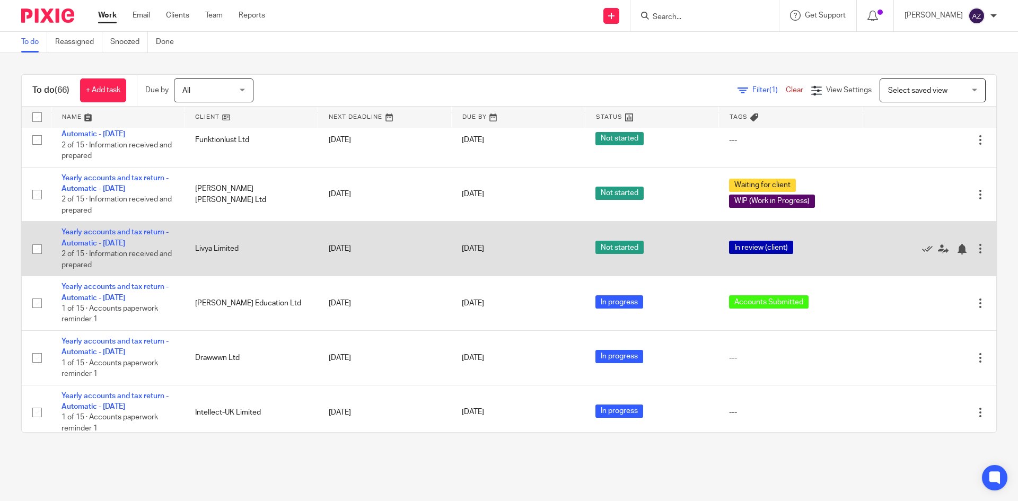
scroll to position [0, 0]
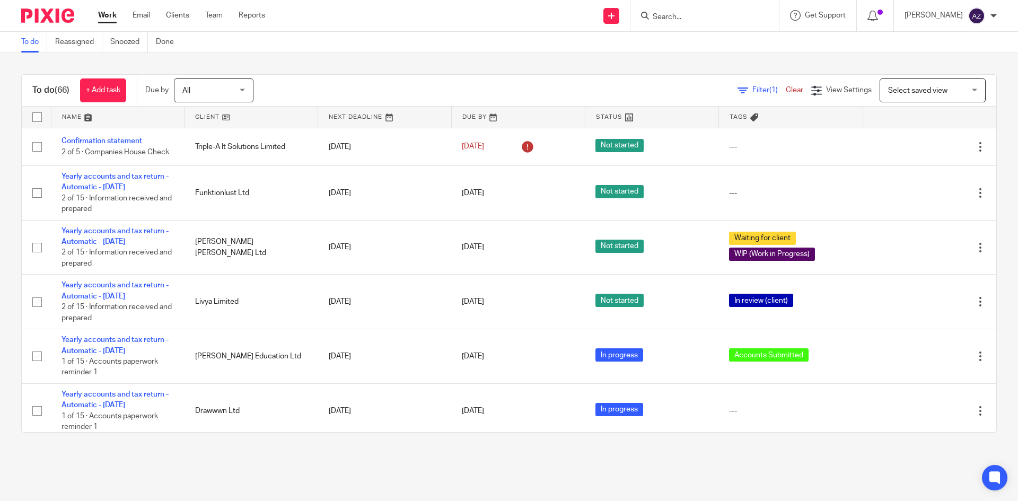
click at [431, 49] on div "To do Reassigned Snoozed Done" at bounding box center [509, 42] width 1018 height 21
click at [526, 64] on div "To do (66) + Add task Due by All All Today Tomorrow This week Next week This mo…" at bounding box center [509, 253] width 1018 height 401
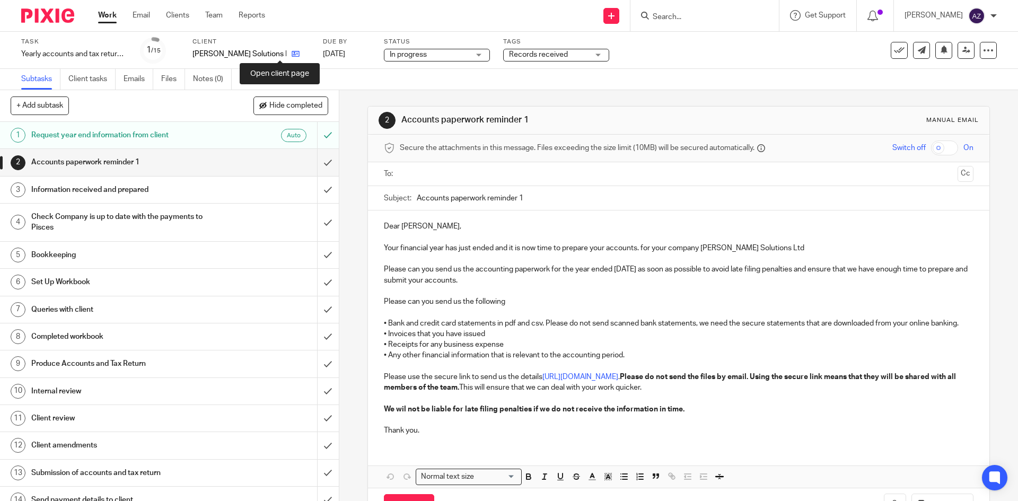
click at [292, 51] on icon at bounding box center [296, 54] width 8 height 8
click at [296, 54] on icon at bounding box center [296, 54] width 8 height 8
click at [300, 52] on icon at bounding box center [296, 54] width 8 height 8
click at [577, 53] on span "Records received" at bounding box center [538, 54] width 80 height 11
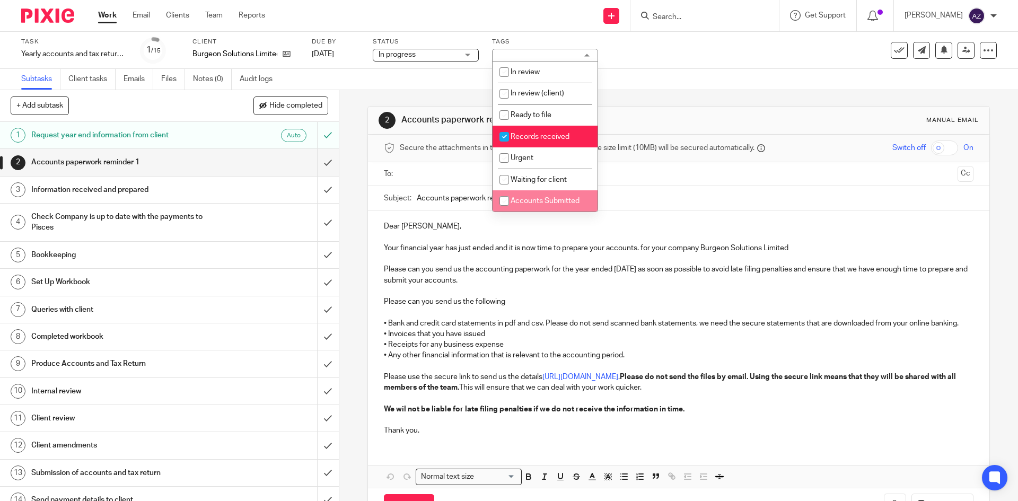
click at [505, 203] on input "checkbox" at bounding box center [504, 201] width 20 height 20
checkbox input "true"
click at [502, 136] on input "checkbox" at bounding box center [504, 137] width 20 height 20
checkbox input "false"
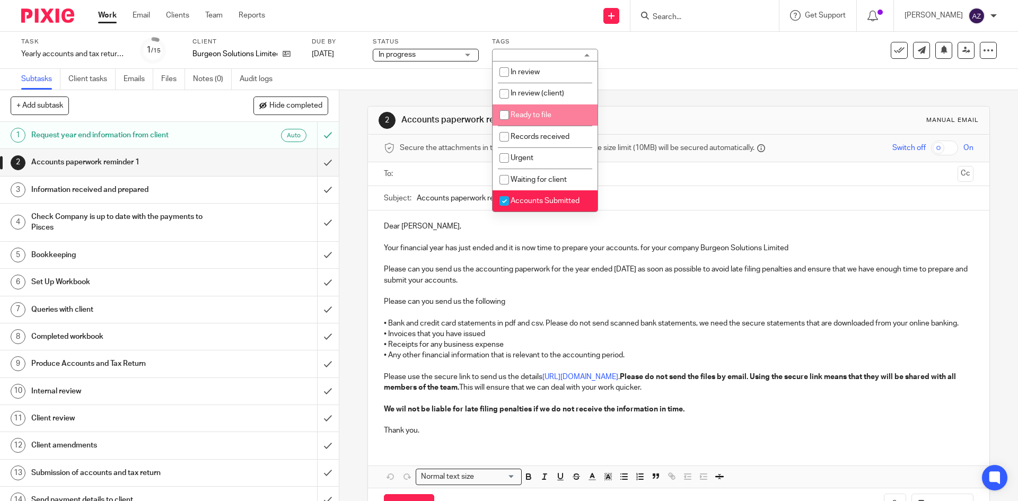
click at [661, 84] on div "Subtasks Client tasks Emails Files Notes (0) Audit logs" at bounding box center [509, 79] width 1018 height 21
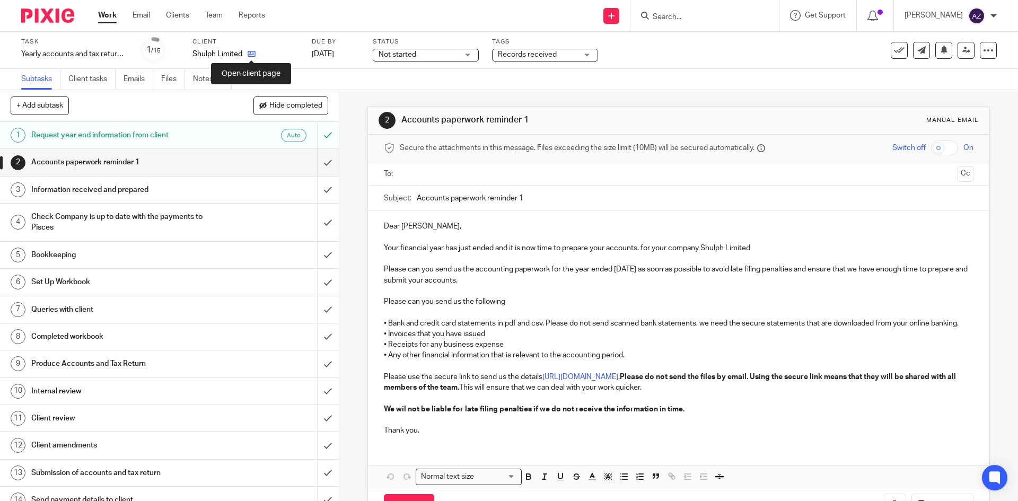
click at [255, 55] on icon at bounding box center [252, 54] width 8 height 8
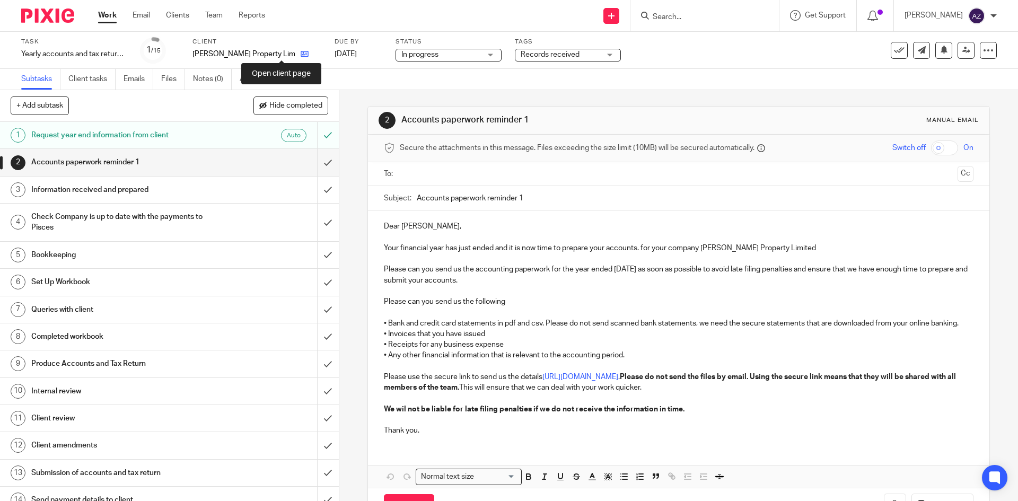
click at [301, 54] on icon at bounding box center [305, 54] width 8 height 8
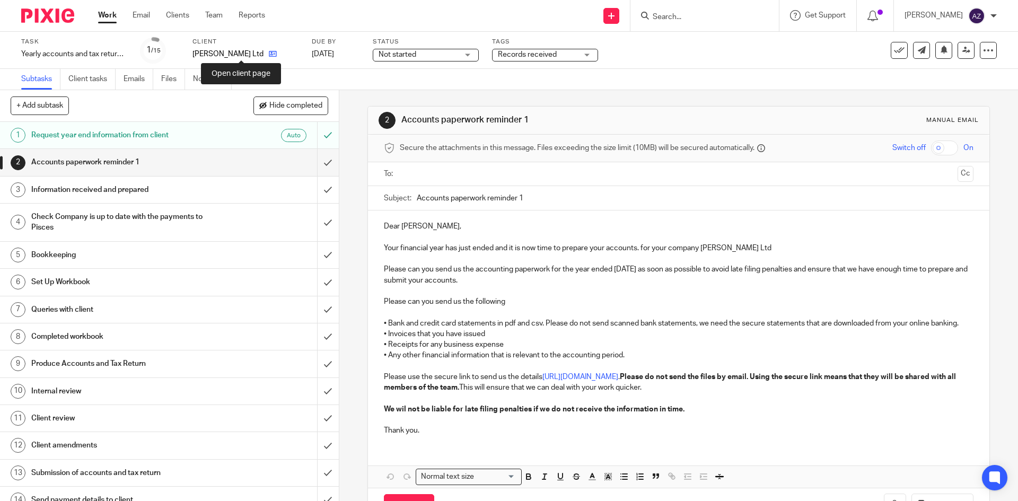
click at [269, 53] on icon at bounding box center [273, 54] width 8 height 8
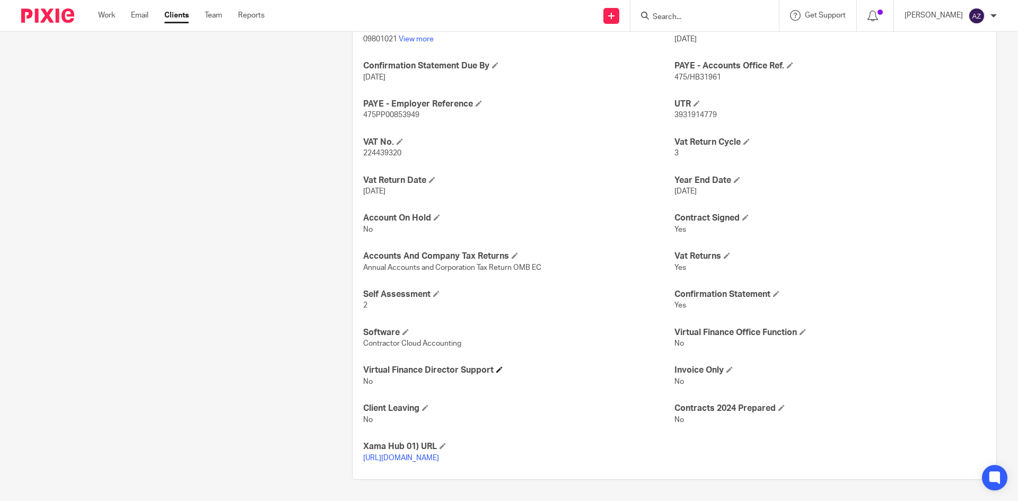
scroll to position [462, 0]
click at [406, 329] on span at bounding box center [405, 332] width 6 height 6
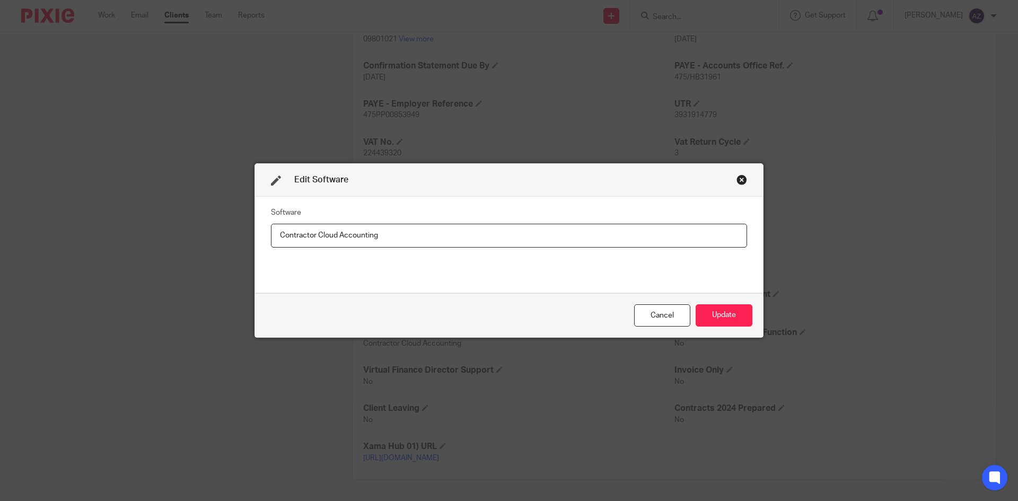
drag, startPoint x: 362, startPoint y: 232, endPoint x: 277, endPoint y: 234, distance: 84.8
click at [275, 233] on input "Contractor Cloud Accounting" at bounding box center [509, 236] width 476 height 24
type input "Clear books"
click at [729, 313] on button "Update" at bounding box center [724, 315] width 57 height 23
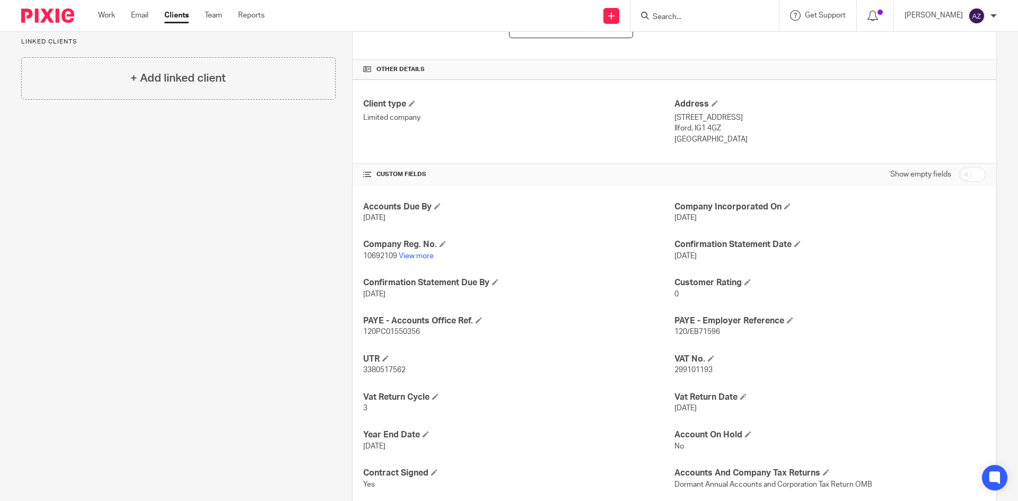
scroll to position [197, 0]
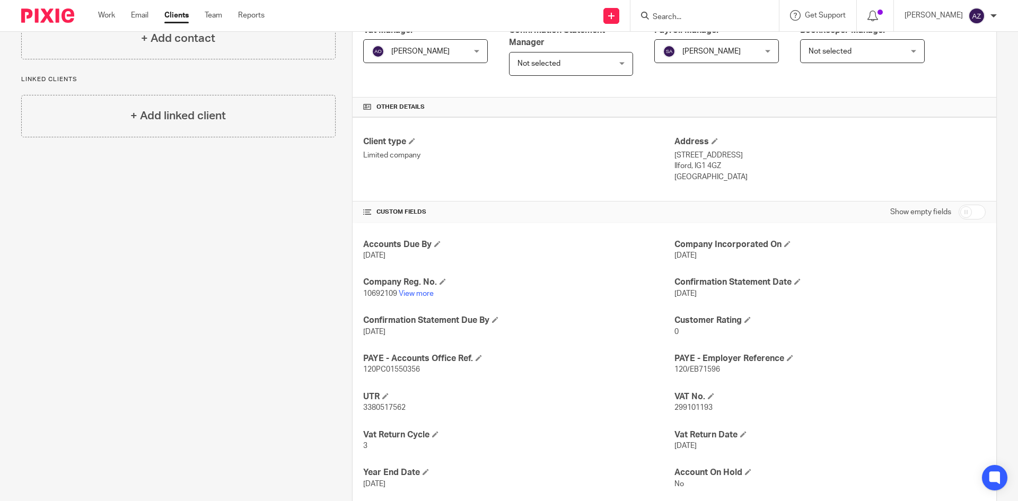
click at [967, 208] on input "checkbox" at bounding box center [972, 212] width 27 height 15
checkbox input "true"
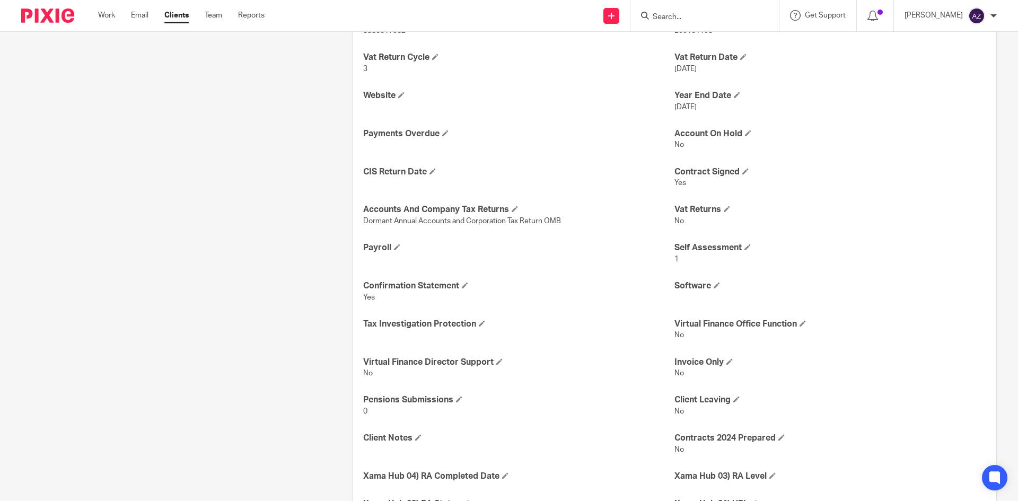
scroll to position [568, 0]
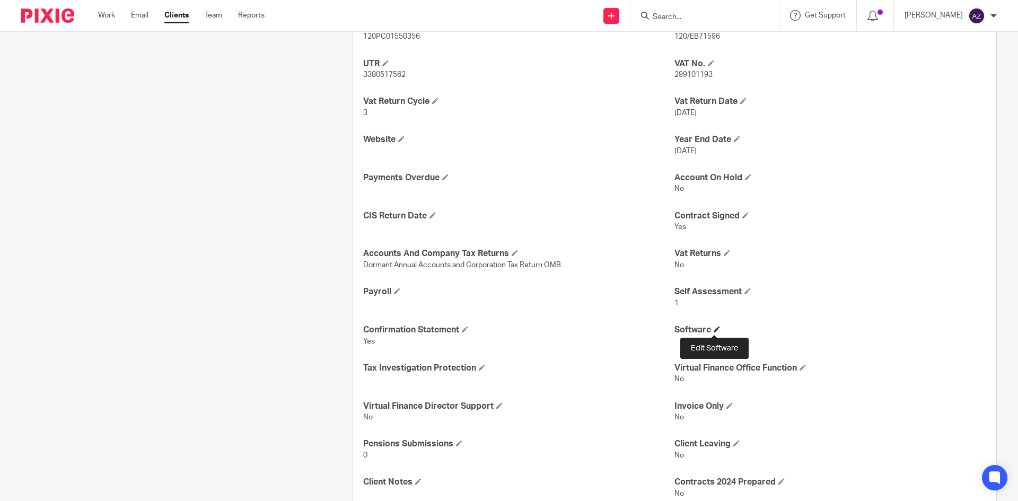
click at [715, 326] on span at bounding box center [717, 329] width 6 height 6
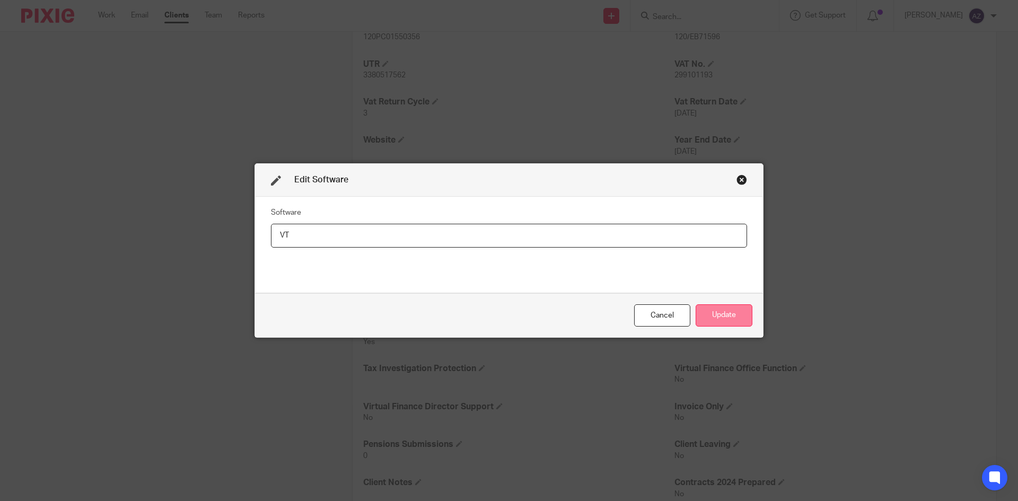
type input "VT"
click at [713, 320] on button "Update" at bounding box center [724, 315] width 57 height 23
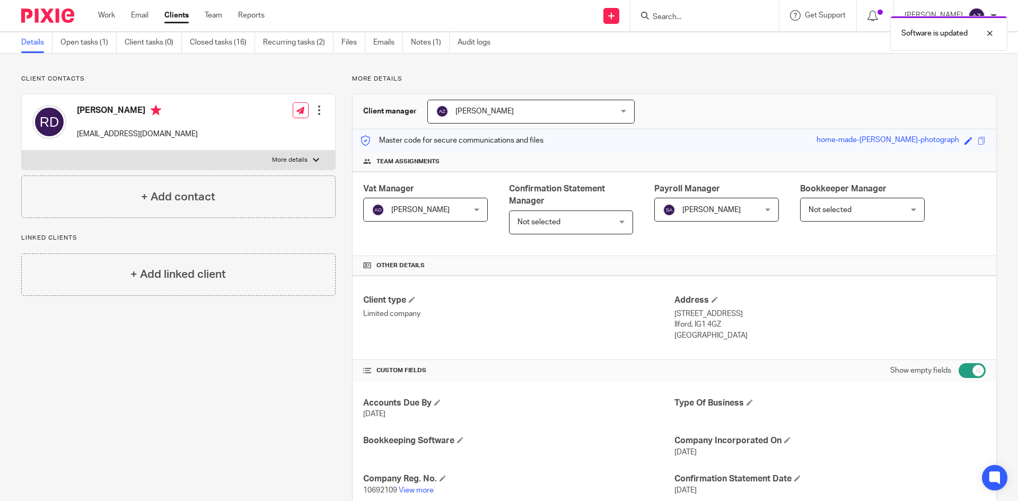
scroll to position [38, 0]
click at [964, 373] on input "checkbox" at bounding box center [972, 371] width 27 height 15
checkbox input "false"
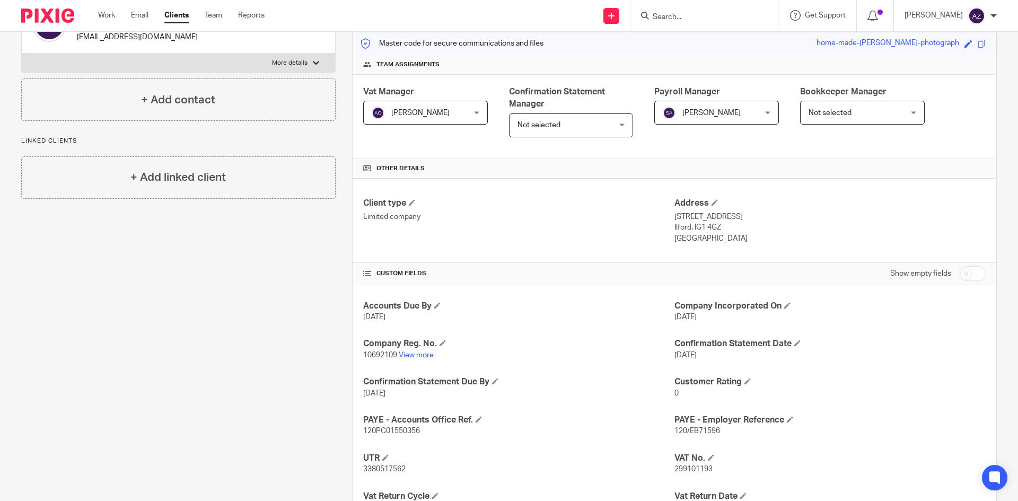
scroll to position [0, 0]
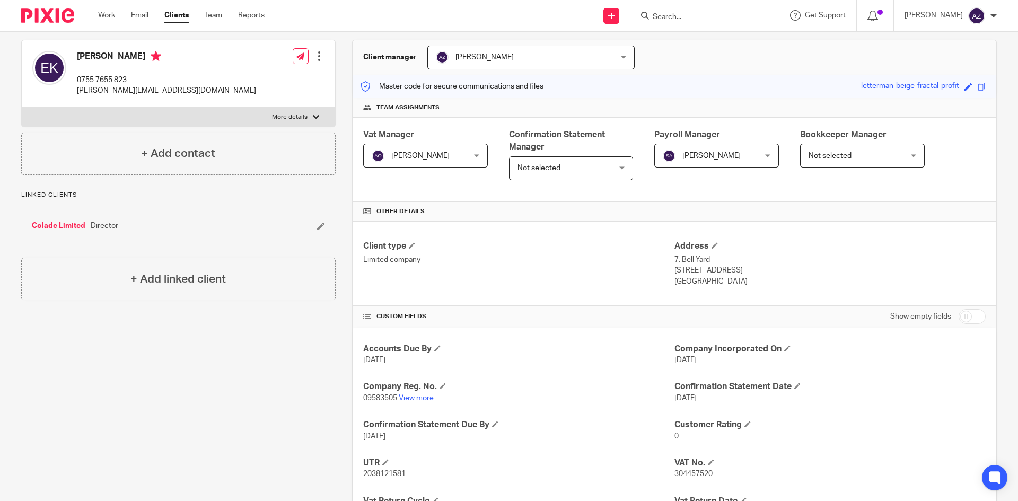
scroll to position [91, 0]
click at [959, 317] on input "checkbox" at bounding box center [972, 318] width 27 height 15
checkbox input "true"
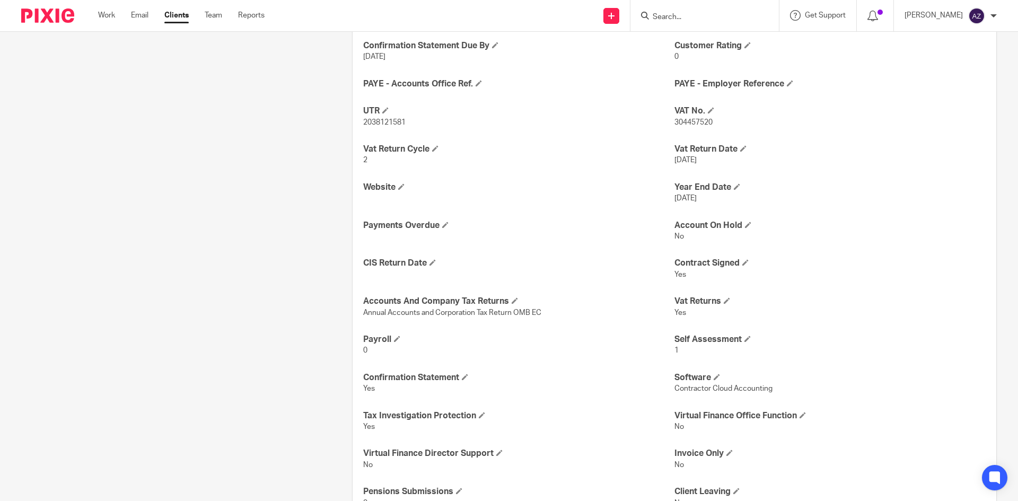
scroll to position [563, 0]
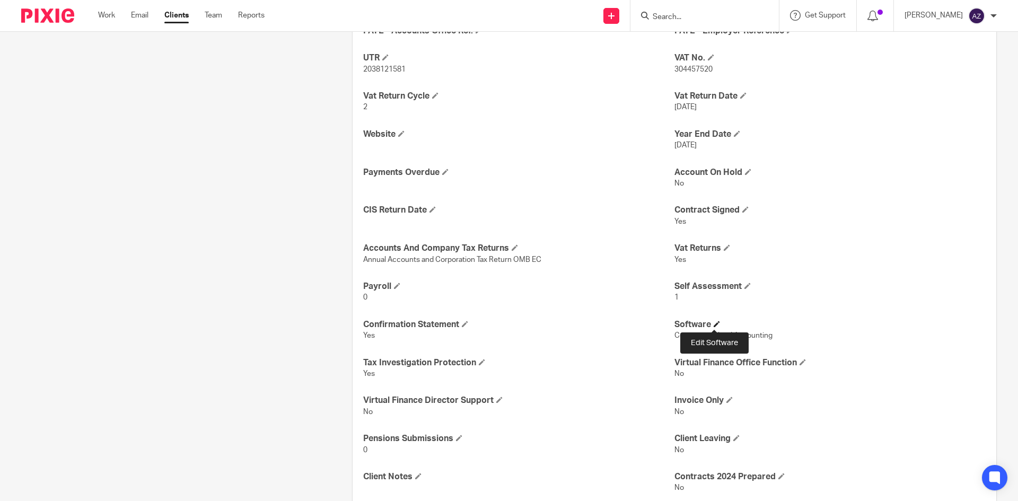
click at [714, 324] on span at bounding box center [717, 324] width 6 height 6
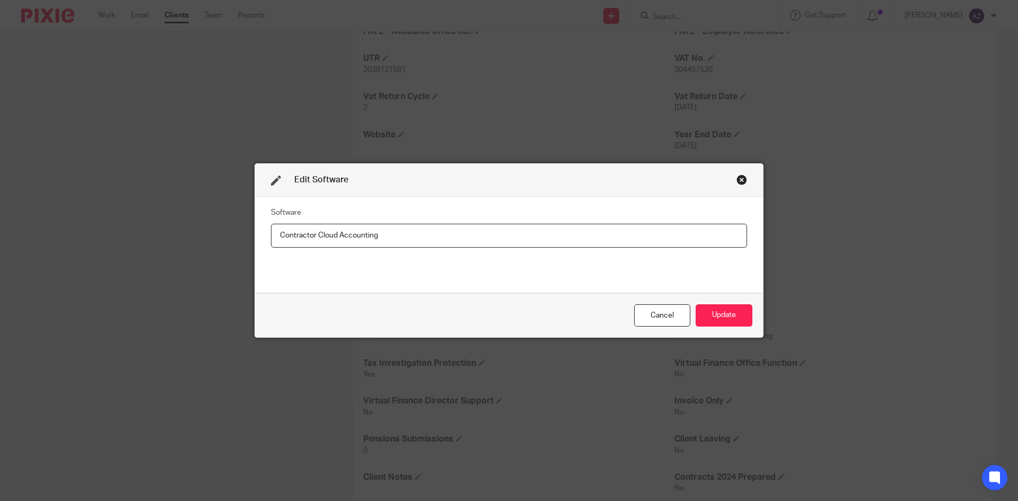
click at [739, 182] on div "Close this dialog window" at bounding box center [741, 179] width 11 height 11
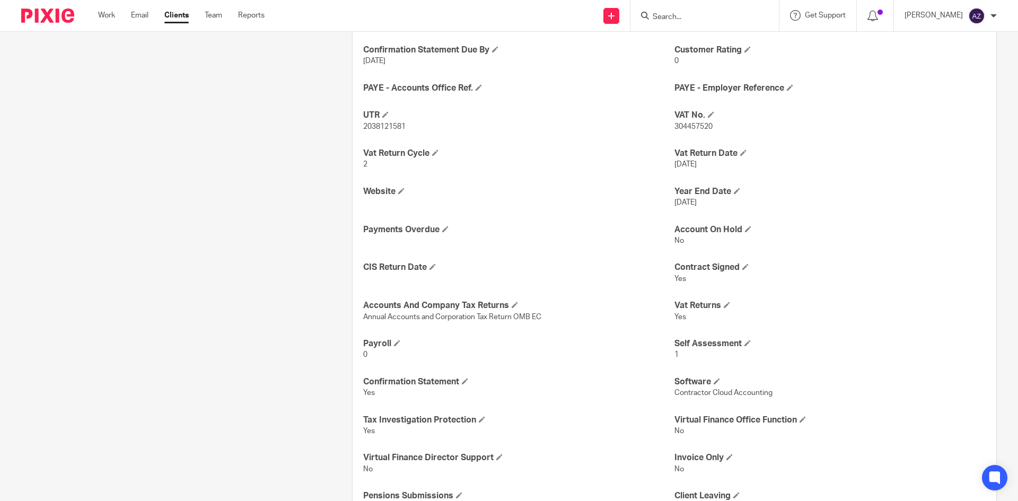
scroll to position [530, 0]
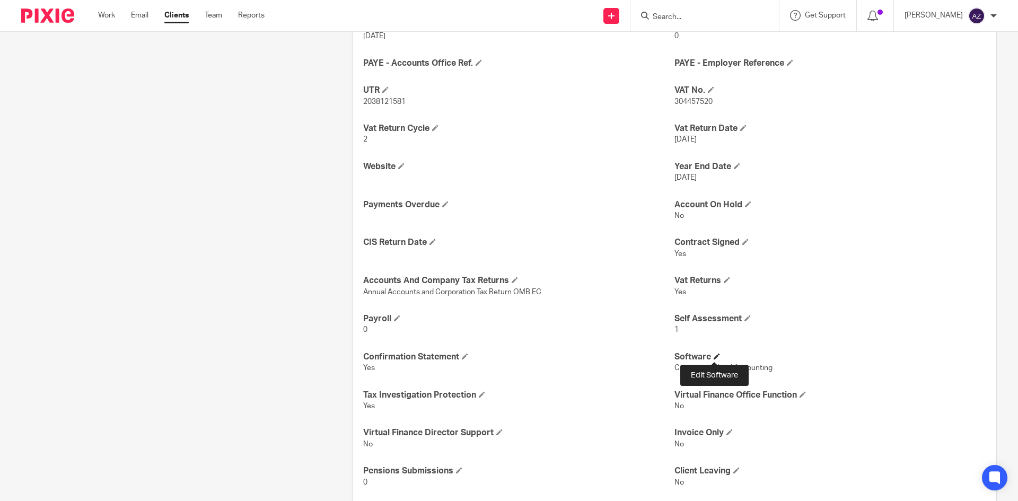
click at [716, 357] on span at bounding box center [717, 356] width 6 height 6
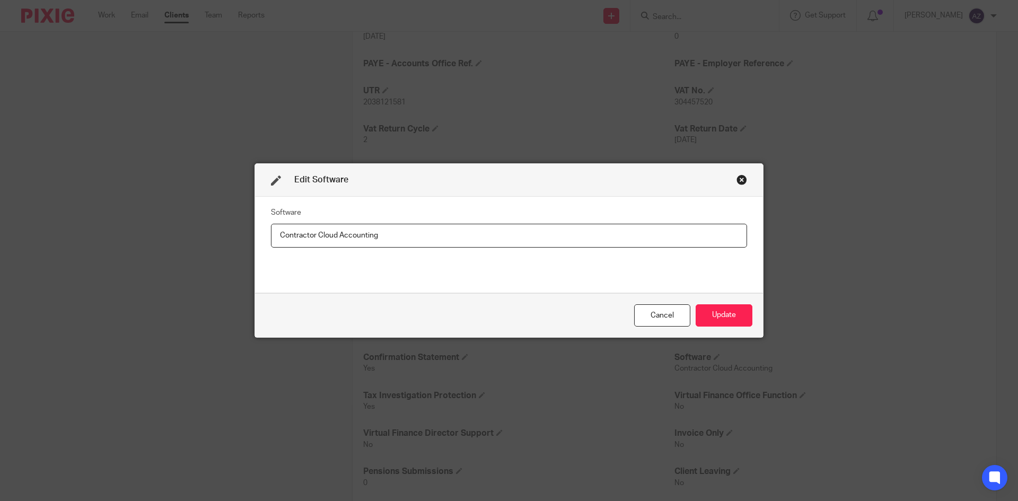
drag, startPoint x: 340, startPoint y: 237, endPoint x: 277, endPoint y: 242, distance: 62.7
click at [277, 242] on input "Contractor Cloud Accounting" at bounding box center [509, 236] width 476 height 24
type input "Freeagent"
click at [720, 314] on button "Update" at bounding box center [724, 315] width 57 height 23
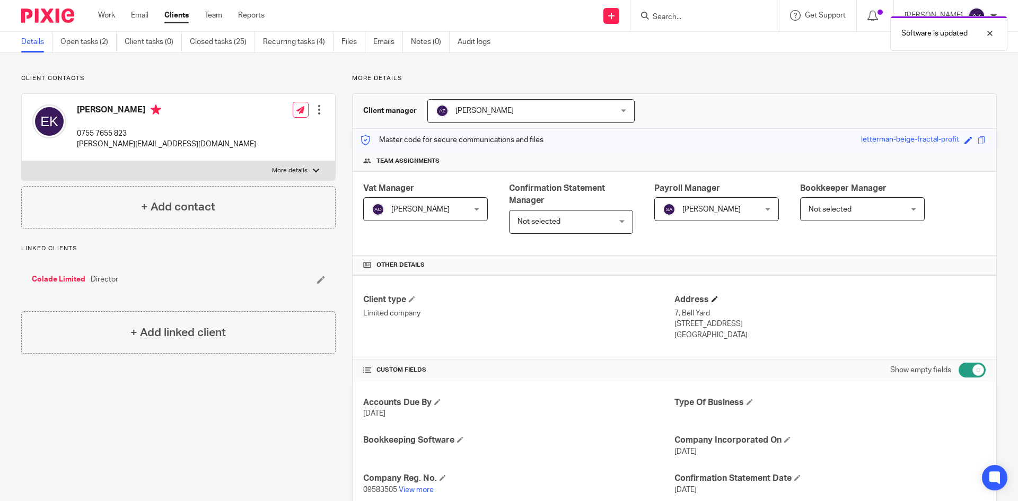
scroll to position [0, 0]
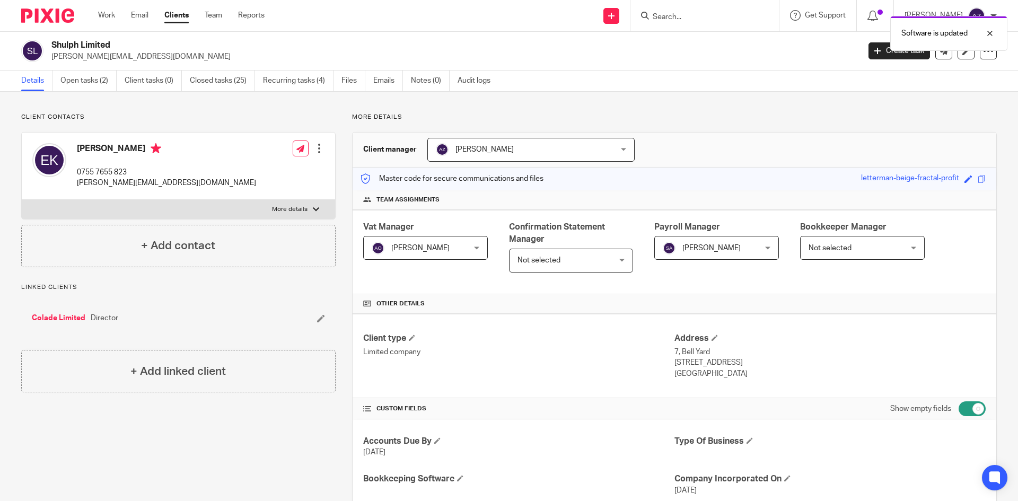
click at [969, 413] on input "checkbox" at bounding box center [972, 408] width 27 height 15
checkbox input "false"
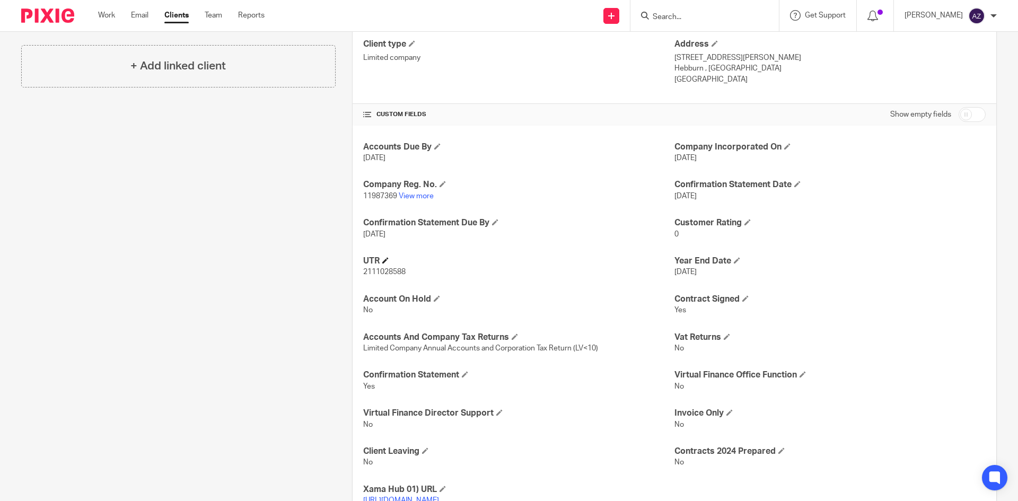
scroll to position [295, 0]
click at [961, 113] on input "checkbox" at bounding box center [972, 114] width 27 height 15
checkbox input "true"
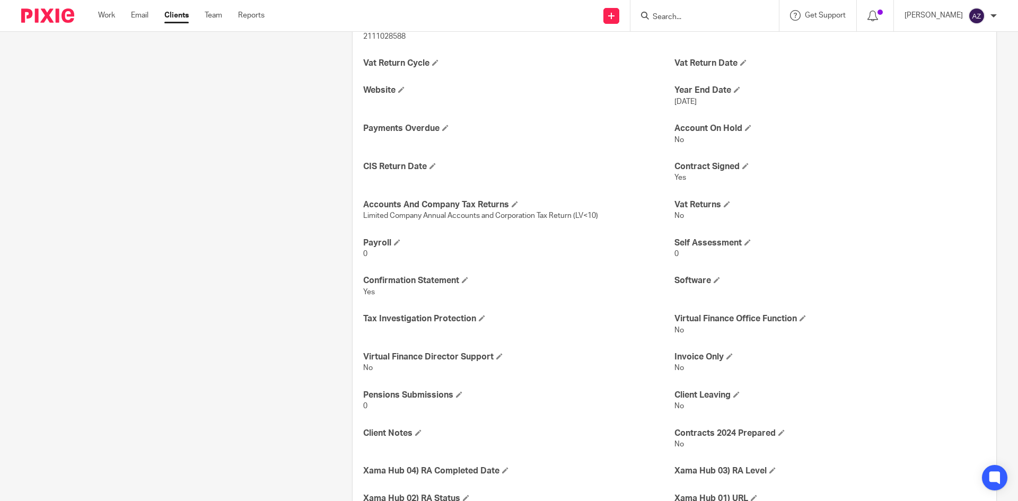
scroll to position [552, 0]
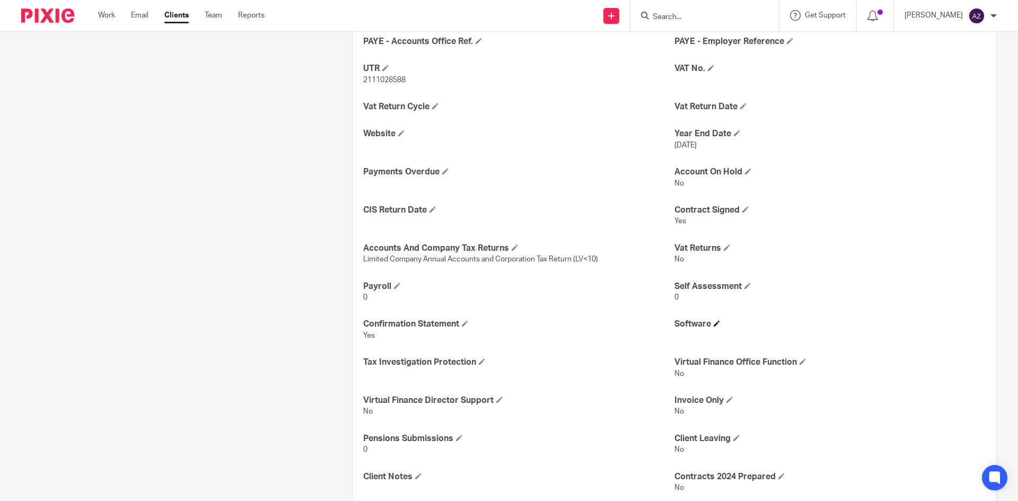
click at [710, 324] on h4 "Software" at bounding box center [829, 324] width 311 height 11
click at [715, 322] on span at bounding box center [717, 323] width 6 height 6
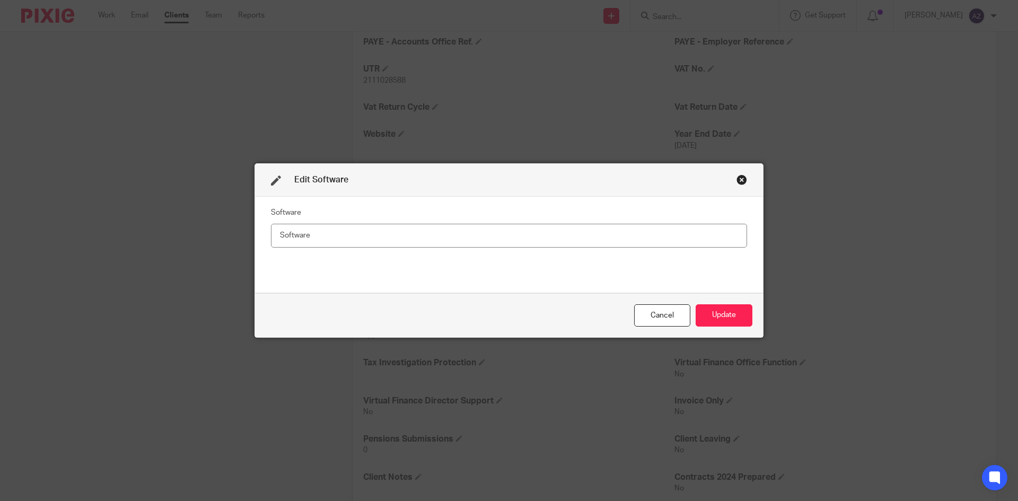
click at [557, 241] on input "text" at bounding box center [509, 236] width 476 height 24
type input "VT"
click at [735, 315] on button "Update" at bounding box center [724, 315] width 57 height 23
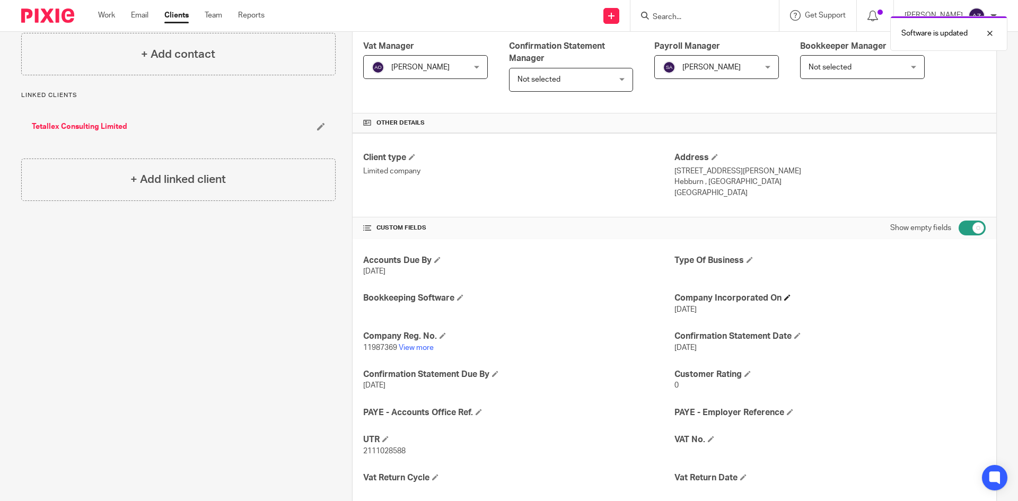
scroll to position [0, 0]
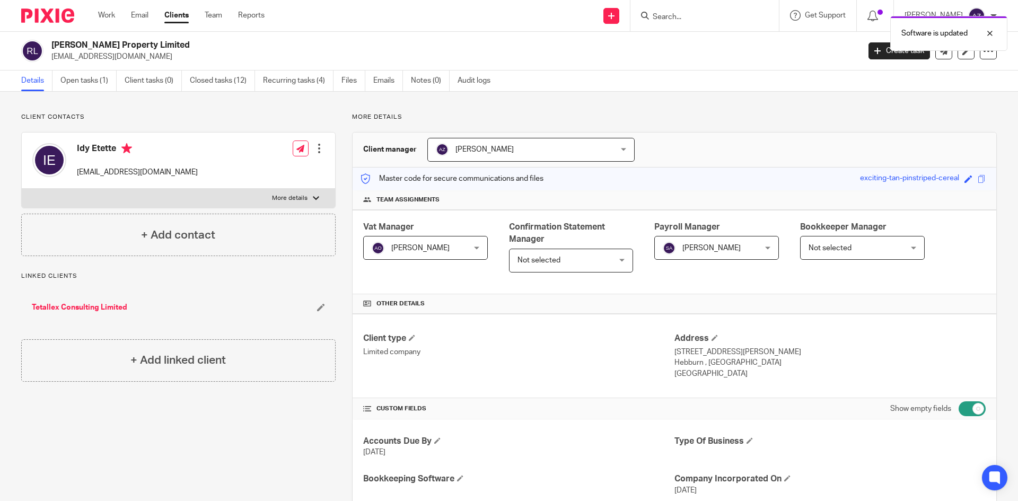
click at [960, 411] on input "checkbox" at bounding box center [972, 408] width 27 height 15
checkbox input "false"
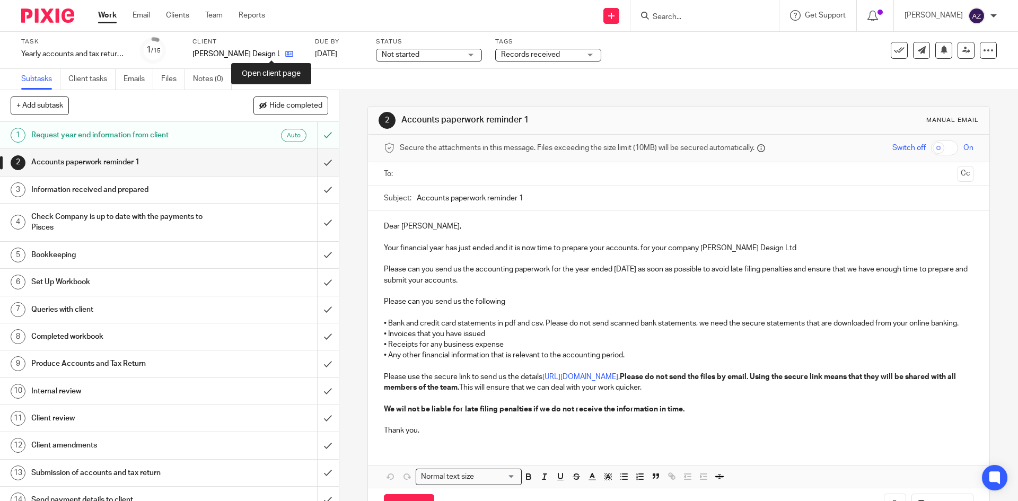
click at [285, 55] on icon at bounding box center [289, 54] width 8 height 8
click at [239, 52] on icon at bounding box center [238, 54] width 8 height 8
click at [267, 52] on icon at bounding box center [268, 54] width 8 height 8
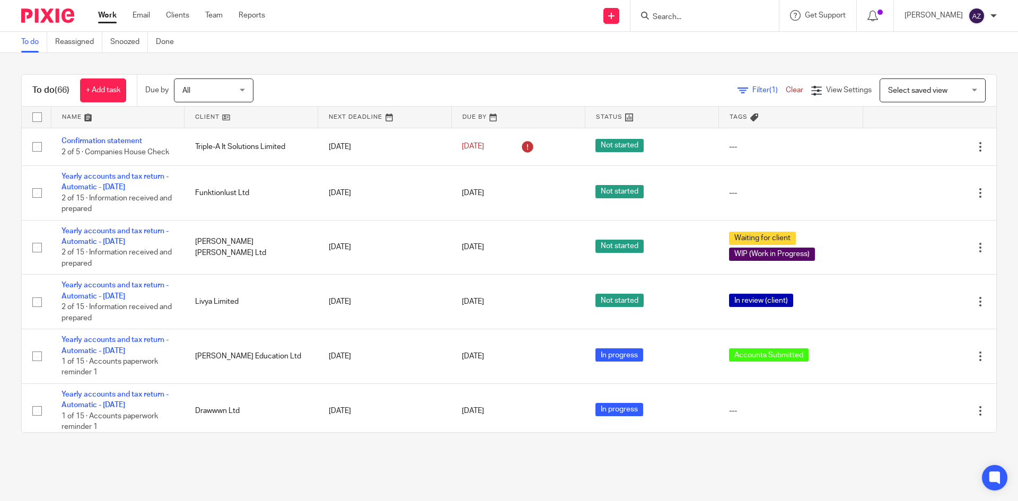
click at [489, 65] on div "To do (66) + Add task Due by All All [DATE] [DATE] This week Next week This mon…" at bounding box center [509, 253] width 1018 height 401
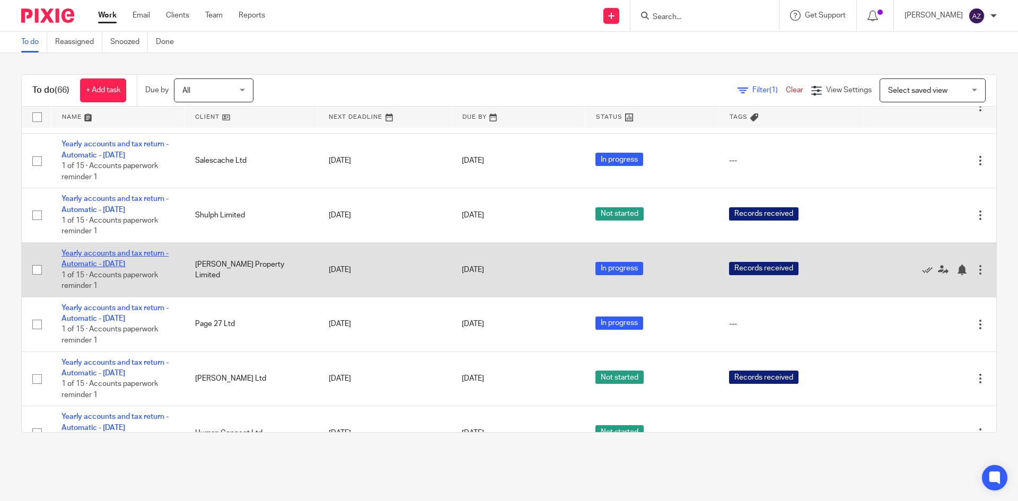
click at [109, 251] on link "Yearly accounts and tax return - Automatic - [DATE]" at bounding box center [115, 259] width 107 height 18
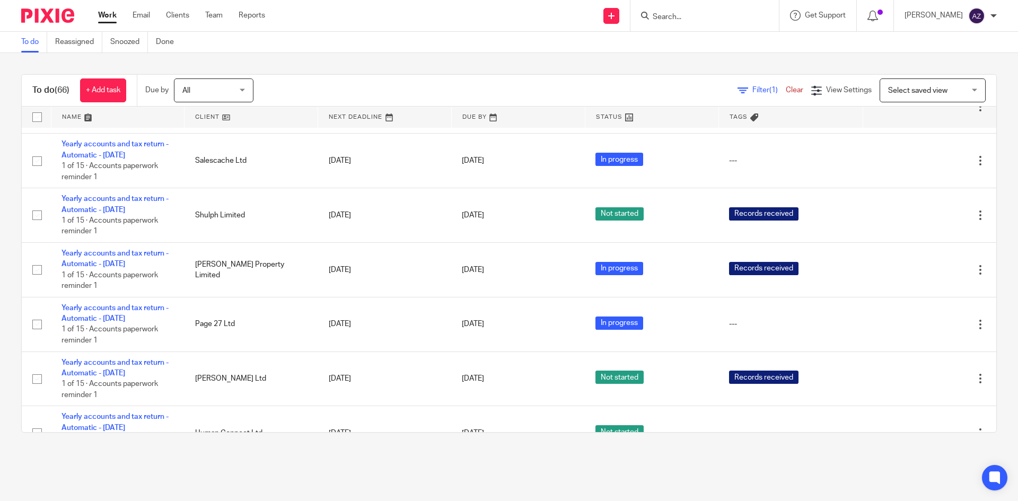
click at [620, 52] on div "To do Reassigned Snoozed Done" at bounding box center [509, 42] width 1018 height 21
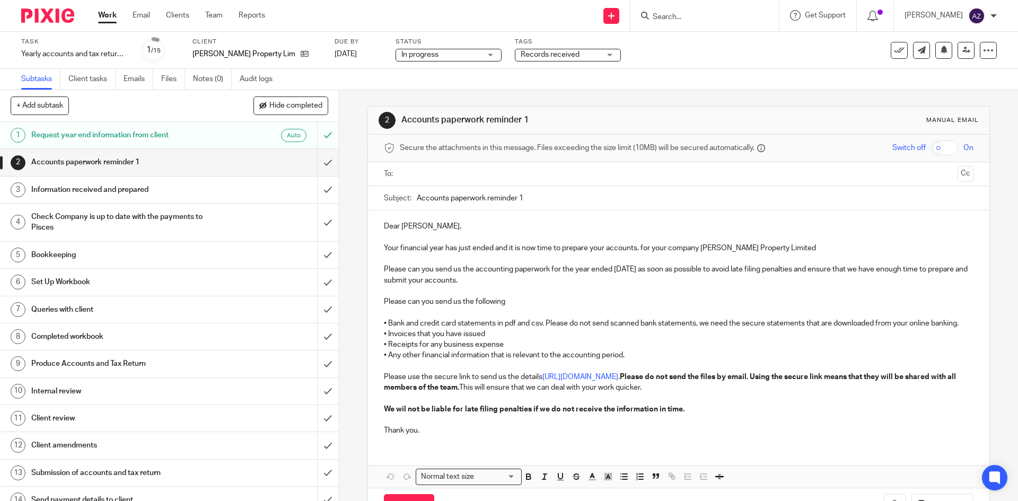
click at [159, 79] on ul "Subtasks Client tasks Emails Files Notes (0) Audit logs" at bounding box center [154, 79] width 267 height 21
click at [164, 79] on link "Files" at bounding box center [173, 79] width 24 height 21
